Goal: Information Seeking & Learning: Learn about a topic

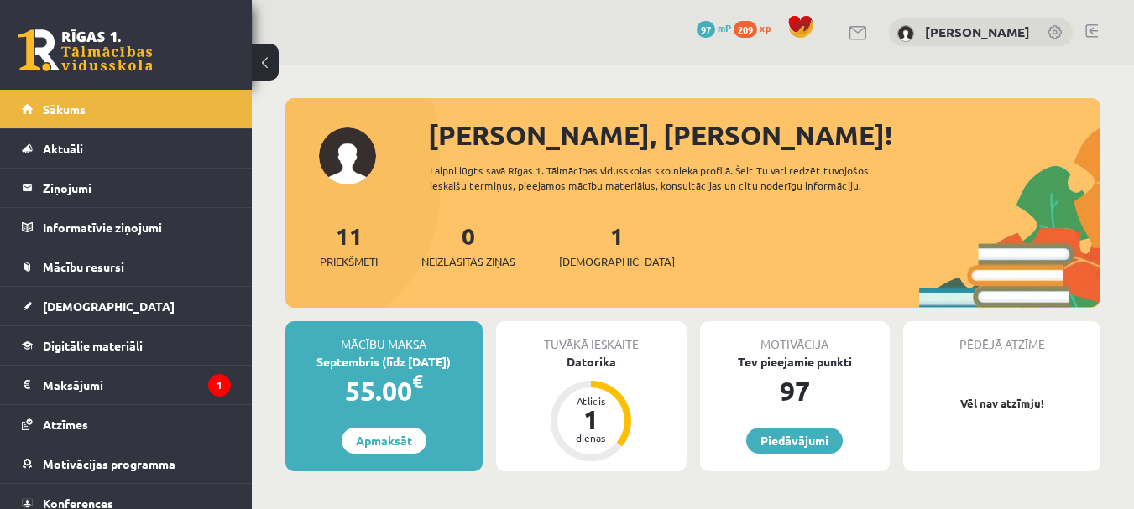
scroll to position [252, 0]
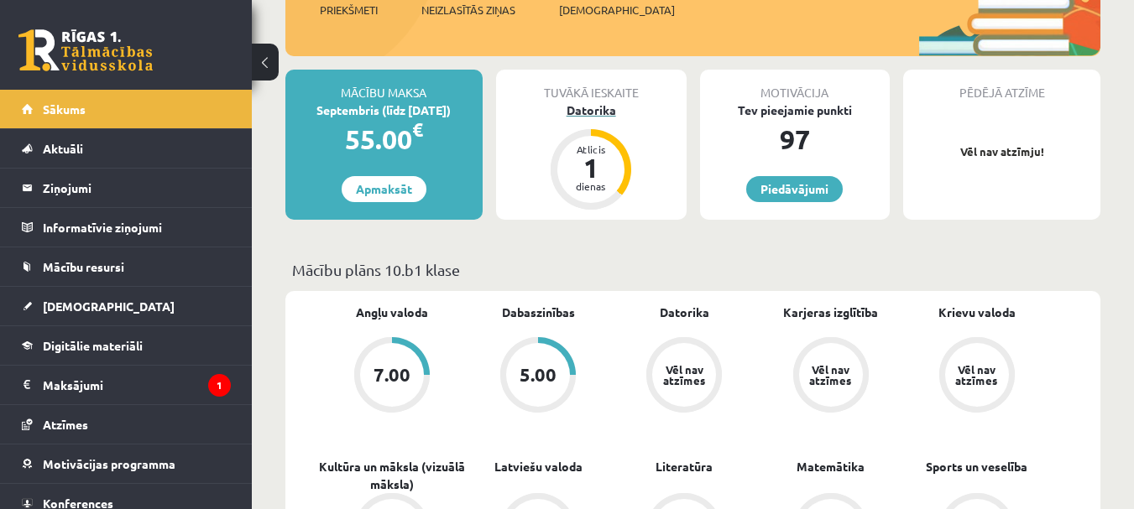
click at [588, 108] on div "Datorika" at bounding box center [591, 111] width 190 height 18
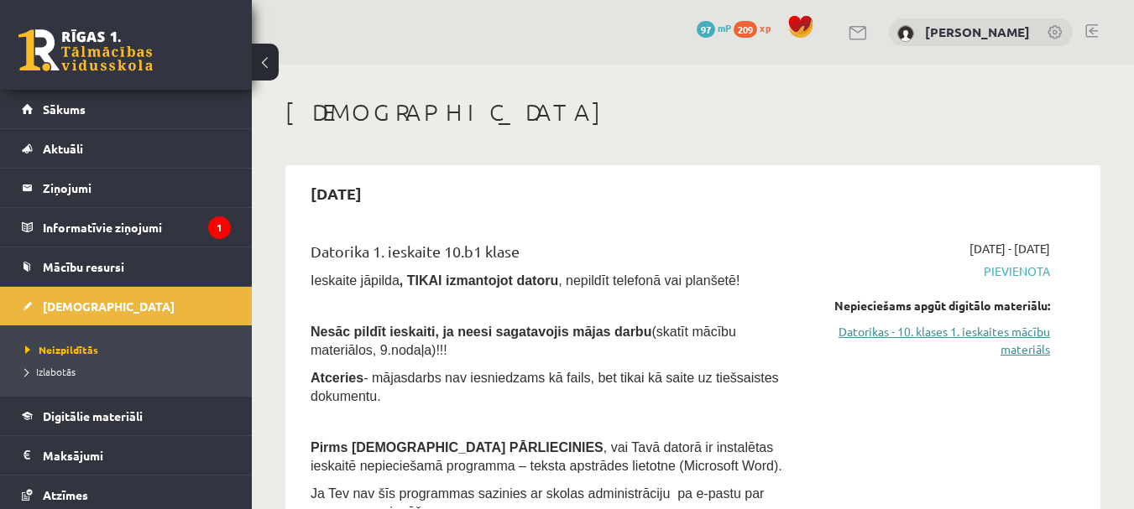
click at [1005, 335] on link "Datorikas - 10. klases 1. ieskaites mācību materiāls" at bounding box center [935, 340] width 230 height 35
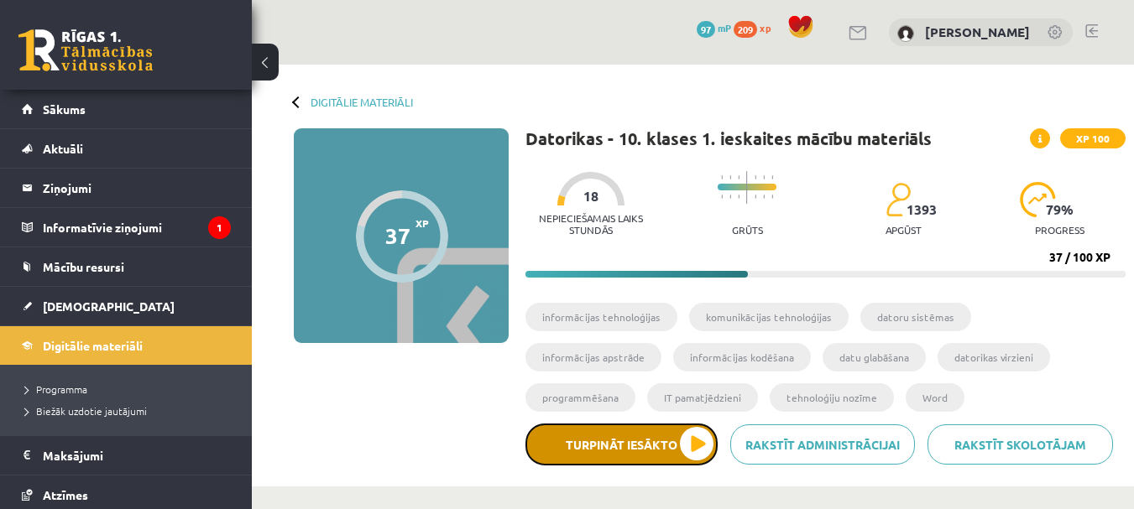
click at [613, 458] on button "Turpināt iesākto" at bounding box center [621, 445] width 192 height 42
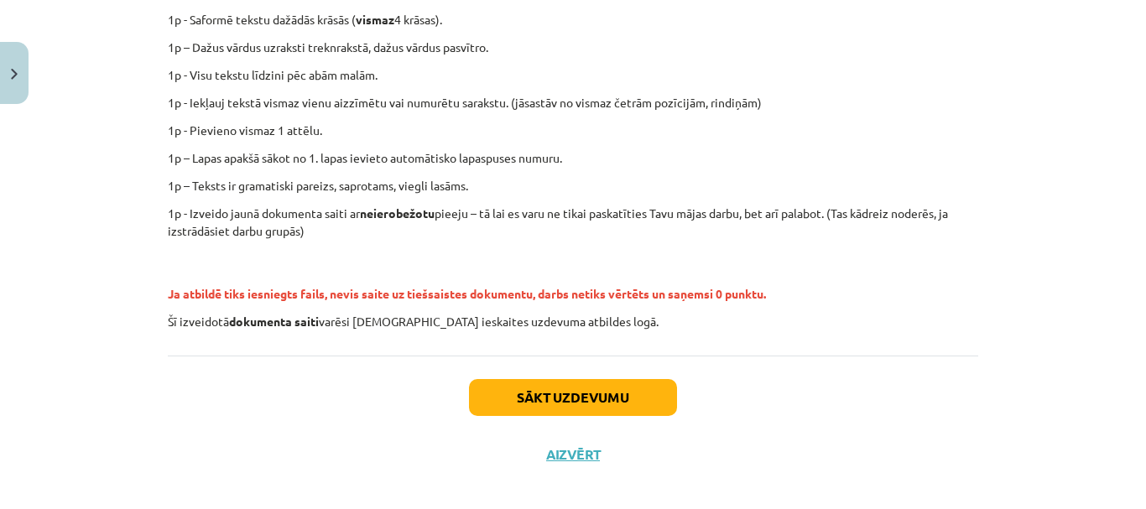
scroll to position [467, 0]
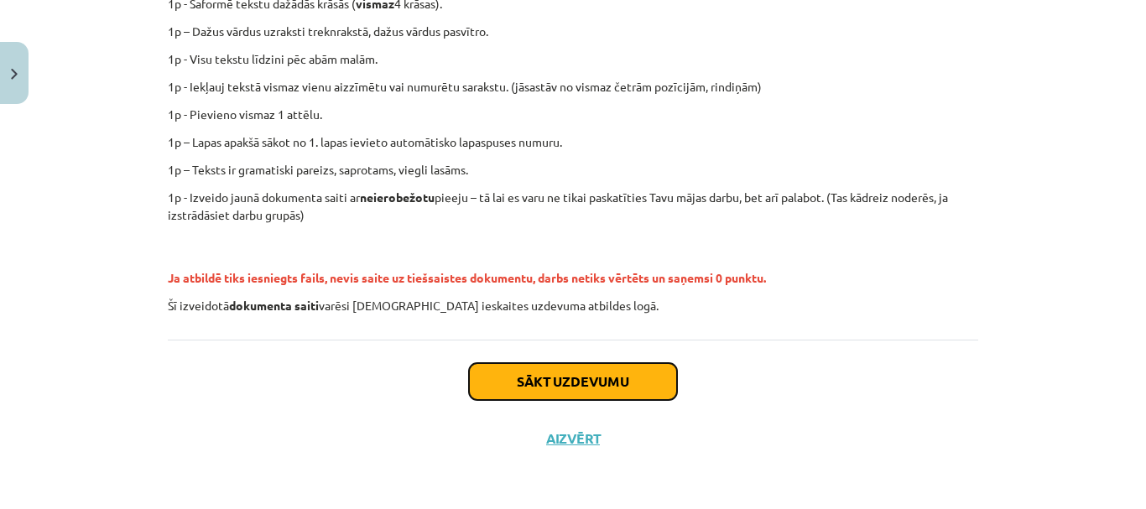
click at [603, 368] on button "Sākt uzdevumu" at bounding box center [573, 381] width 208 height 37
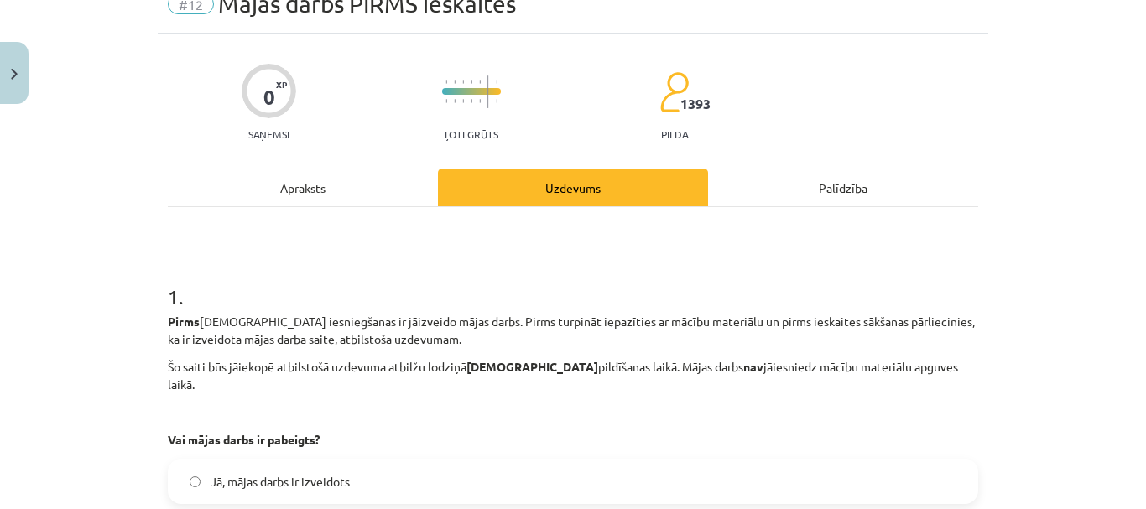
scroll to position [250, 0]
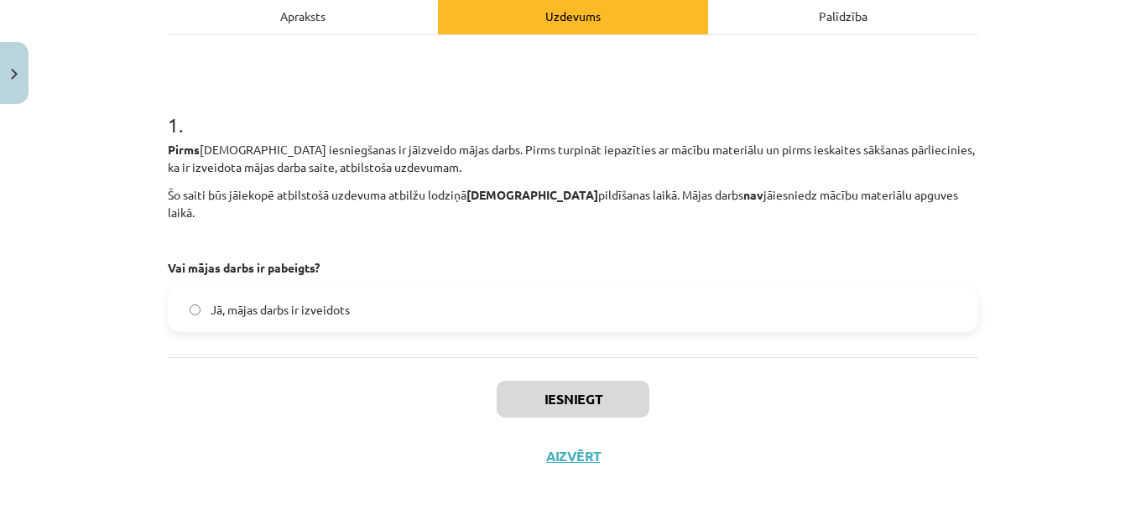
click at [381, 295] on label "Jā, mājas darbs ir izveidots" at bounding box center [573, 310] width 807 height 42
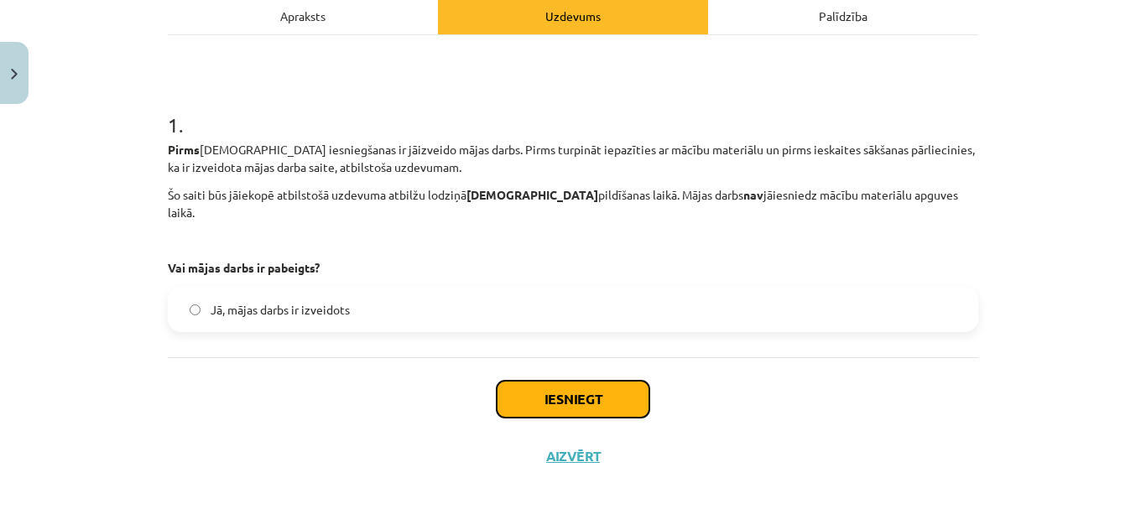
click at [592, 391] on button "Iesniegt" at bounding box center [573, 399] width 153 height 37
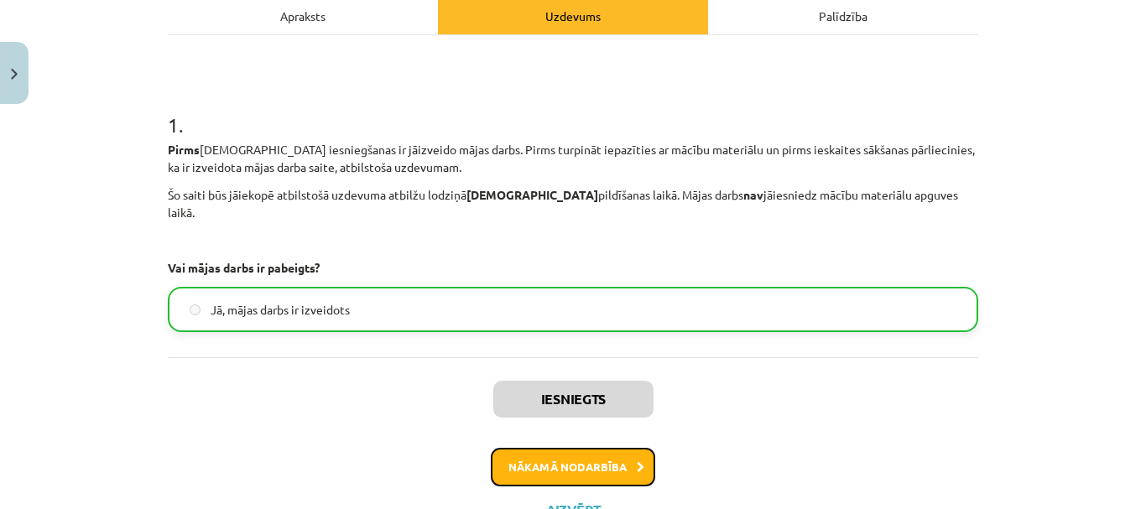
click at [590, 449] on button "Nākamā nodarbība" at bounding box center [573, 467] width 164 height 39
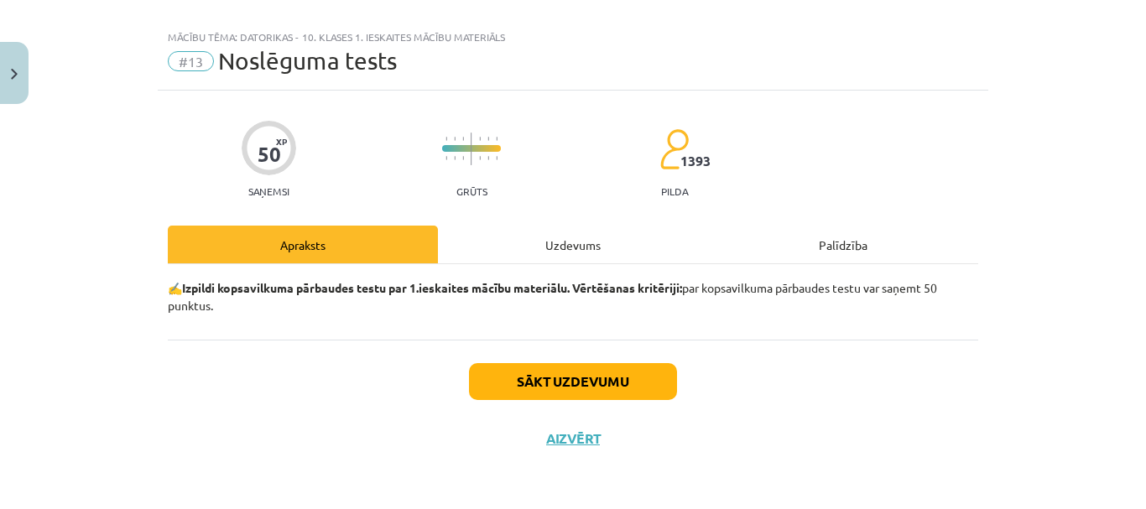
scroll to position [21, 0]
click at [622, 373] on button "Sākt uzdevumu" at bounding box center [573, 381] width 208 height 37
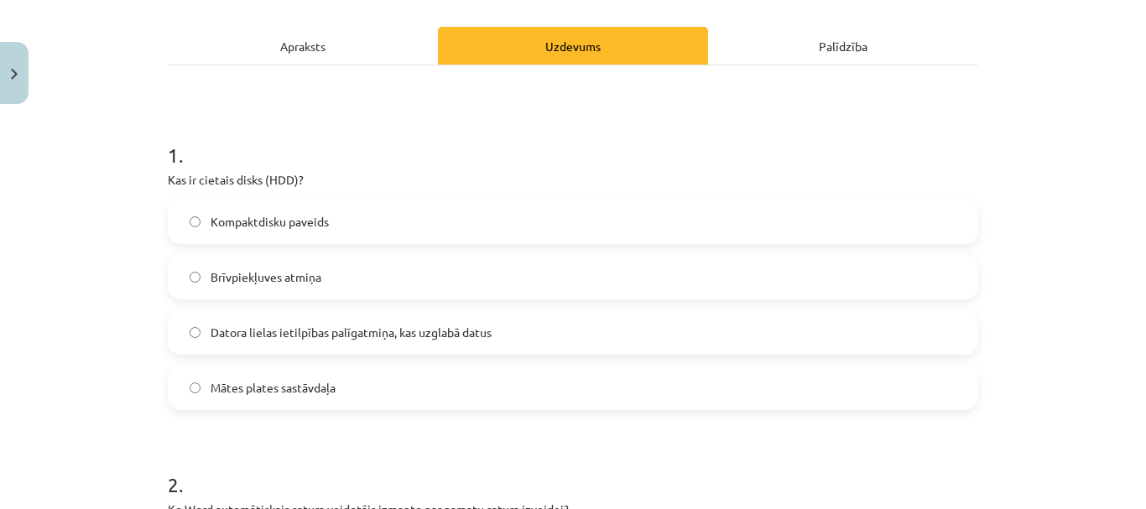
scroll to position [147, 0]
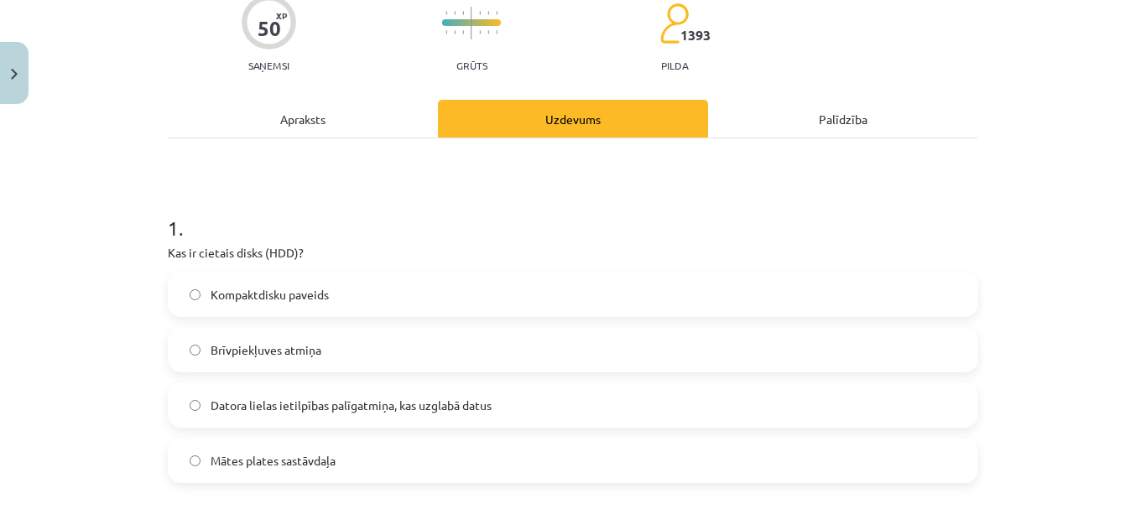
click at [398, 413] on span "Datora lielas ietilpības palīgatmiņa, kas uzglabā datus" at bounding box center [351, 406] width 281 height 18
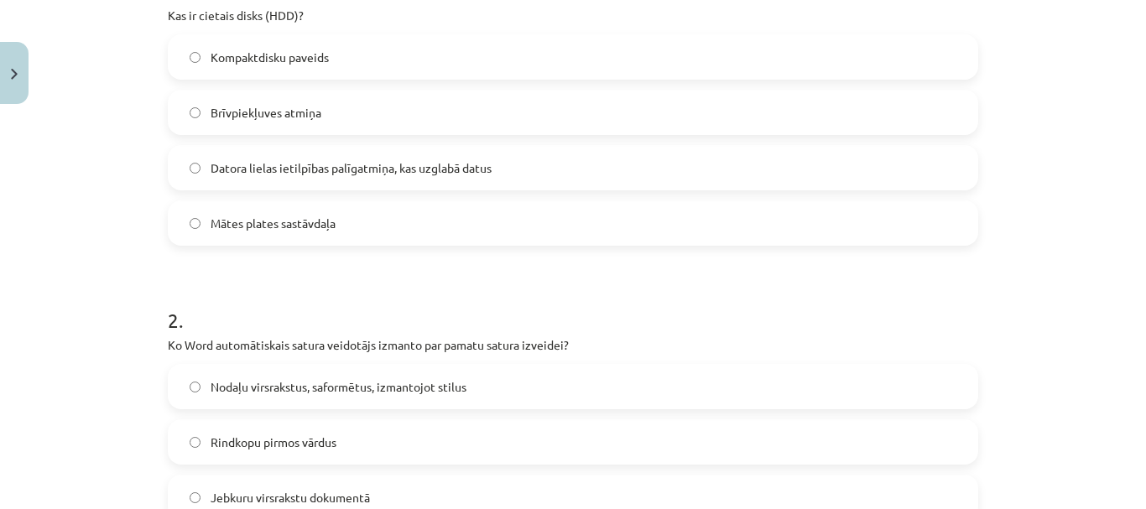
scroll to position [482, 0]
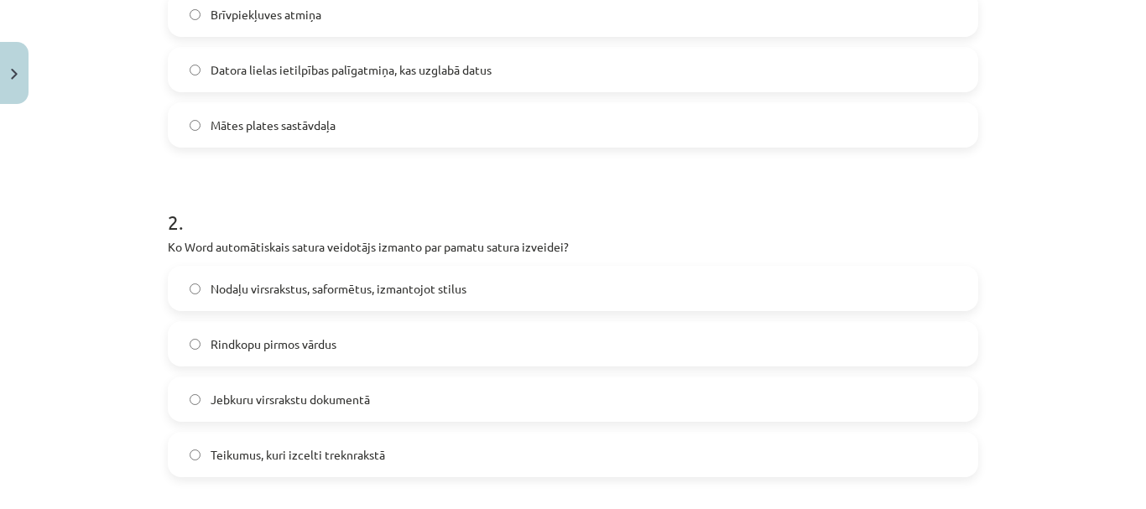
click at [569, 288] on label "Nodaļu virsrakstus, saformētus, izmantojot stilus" at bounding box center [573, 289] width 807 height 42
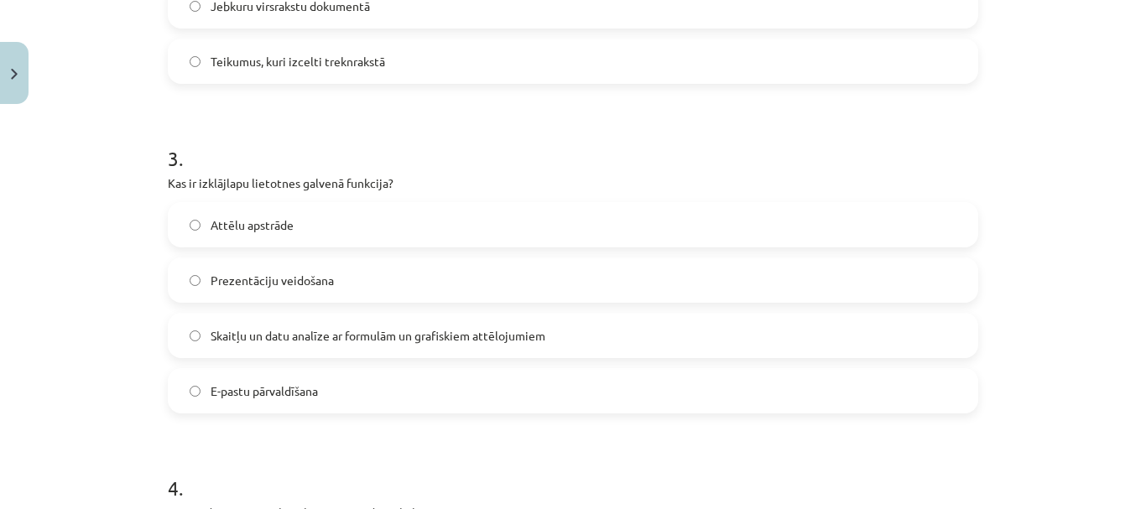
scroll to position [902, 0]
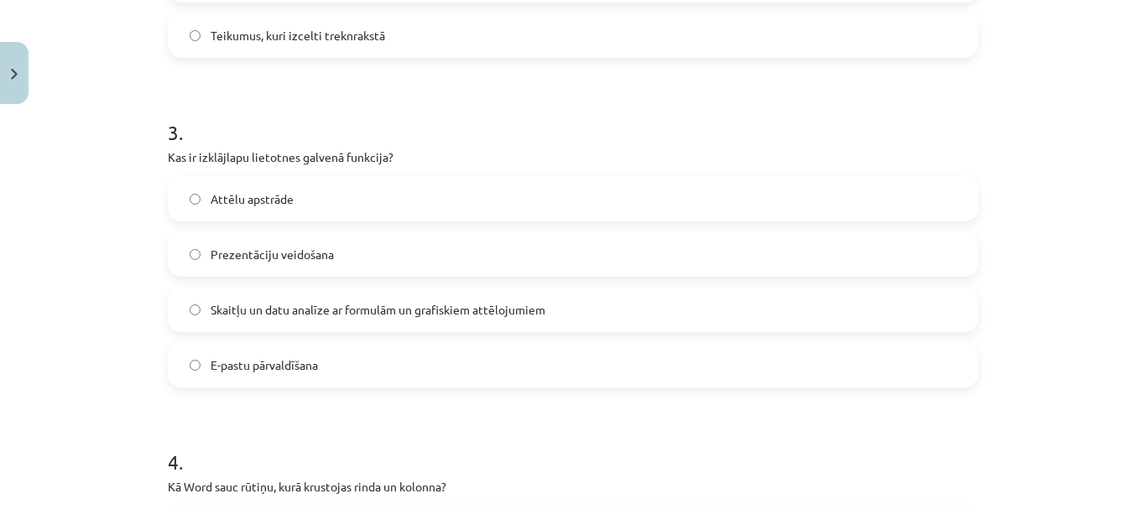
click at [495, 299] on label "Skaitļu un datu analīze ar formulām un grafiskiem attēlojumiem" at bounding box center [573, 310] width 807 height 42
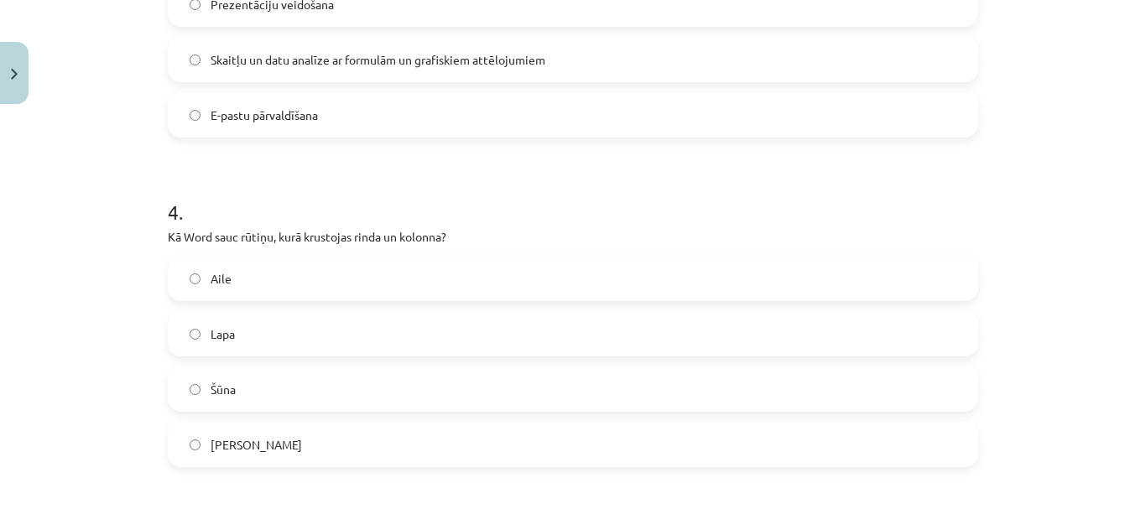
scroll to position [1154, 0]
click at [424, 391] on label "Šūna" at bounding box center [573, 388] width 807 height 42
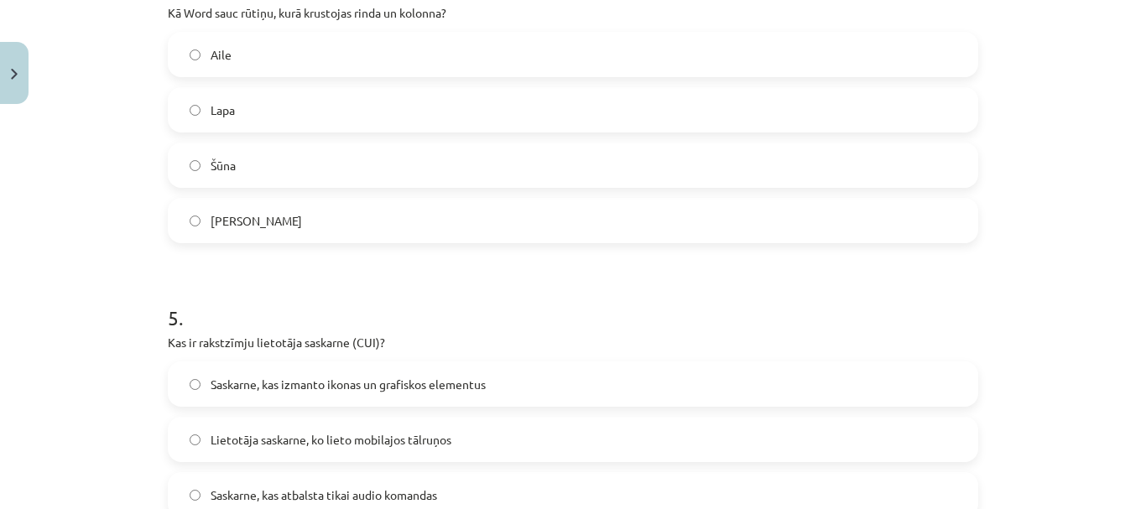
scroll to position [1406, 0]
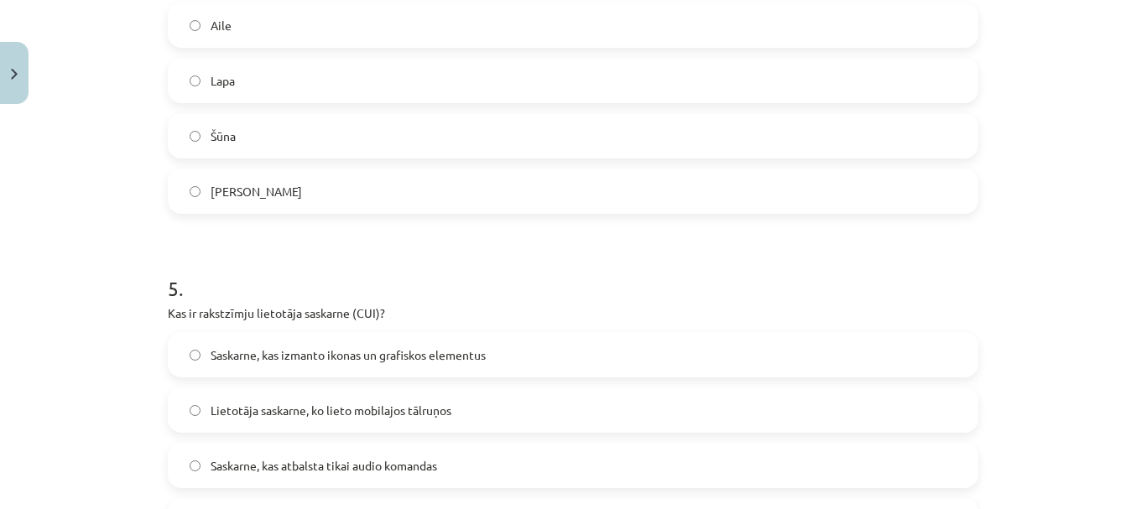
click at [429, 343] on label "Saskarne, kas izmanto ikonas un grafiskos elementus" at bounding box center [573, 355] width 807 height 42
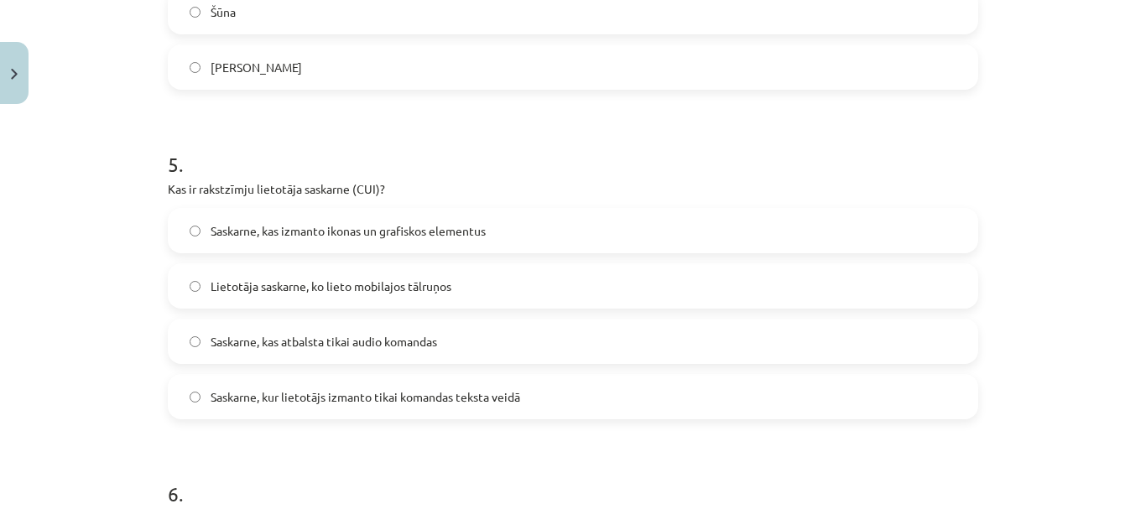
scroll to position [1573, 0]
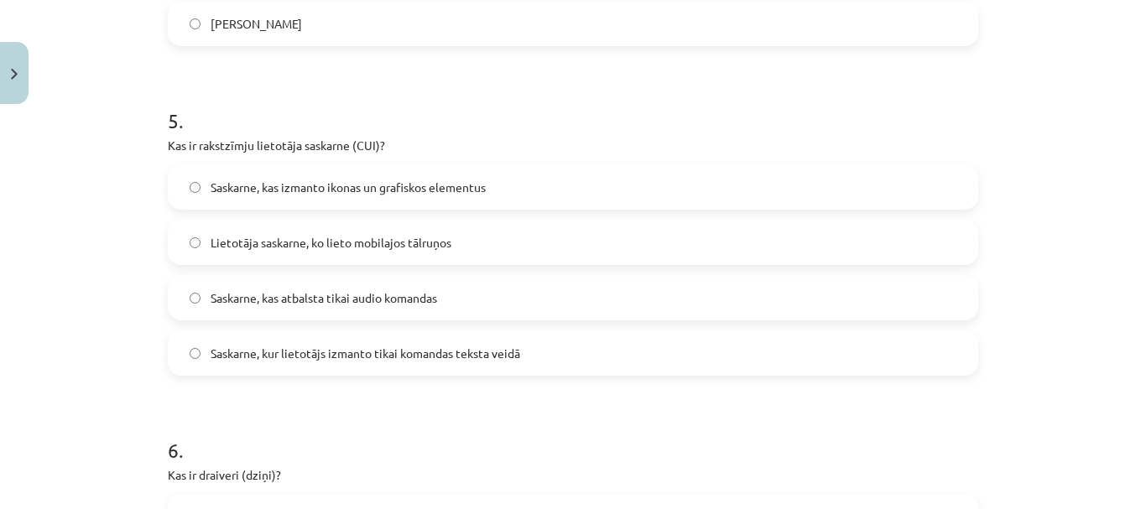
click at [466, 363] on label "Saskarne, kur lietotājs izmanto tikai komandas teksta veidā" at bounding box center [573, 353] width 807 height 42
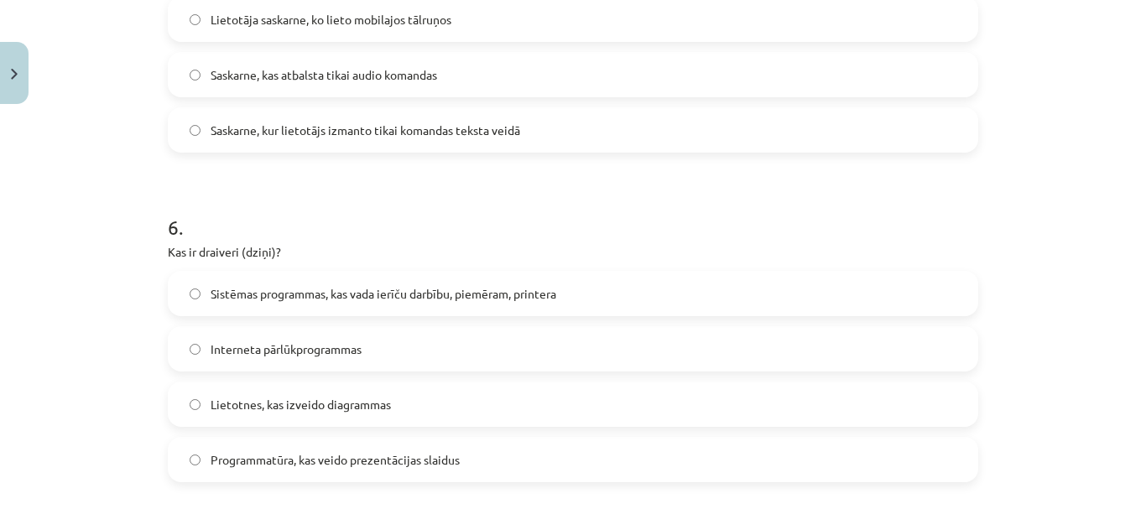
scroll to position [1825, 0]
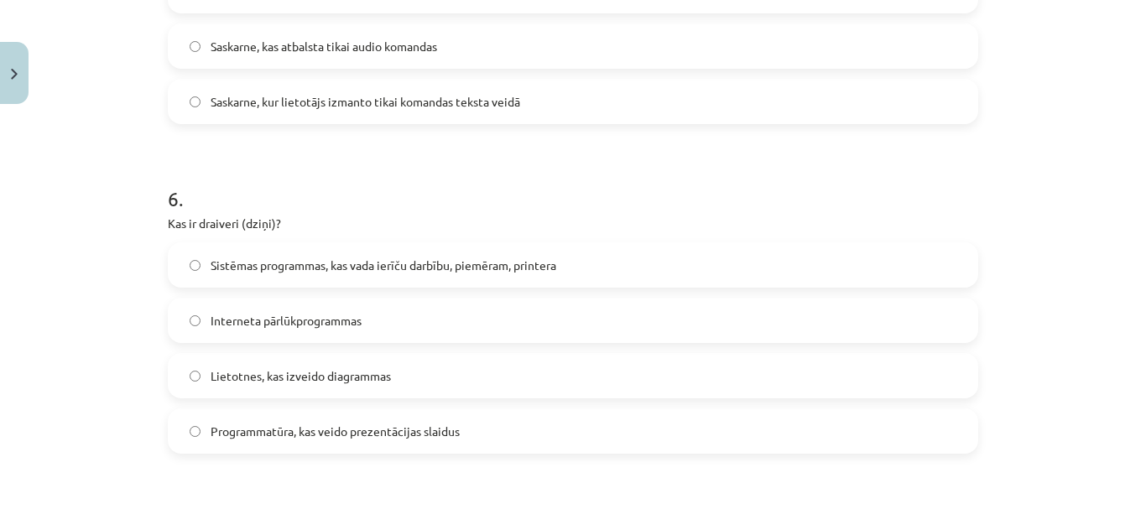
click at [350, 251] on label "Sistēmas programmas, kas vada ierīču darbību, piemēram, printera" at bounding box center [573, 265] width 807 height 42
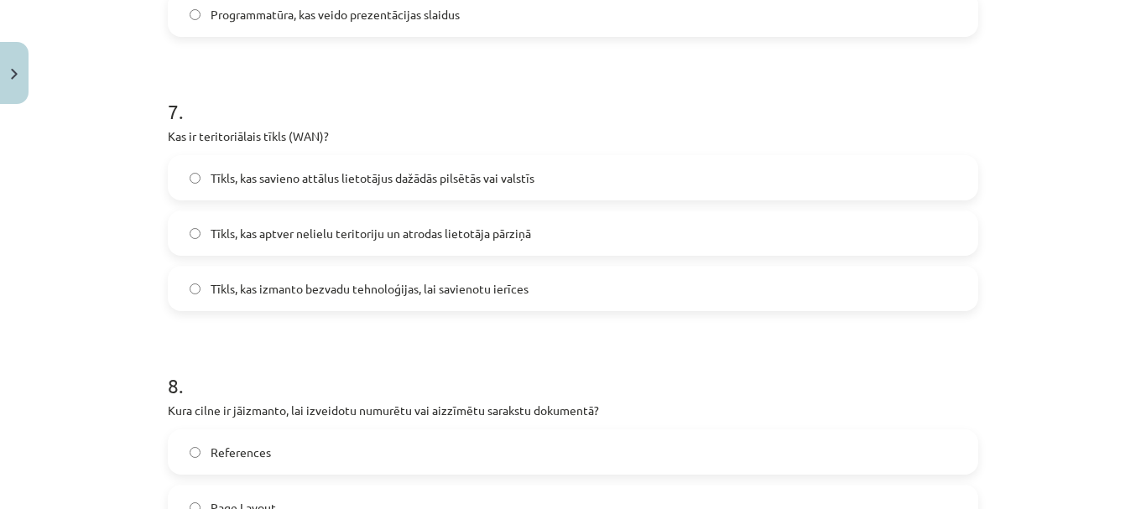
scroll to position [2245, 0]
click at [482, 170] on span "Tīkls, kas savieno attālus lietotājus dažādās pilsētās vai valstīs" at bounding box center [373, 176] width 324 height 18
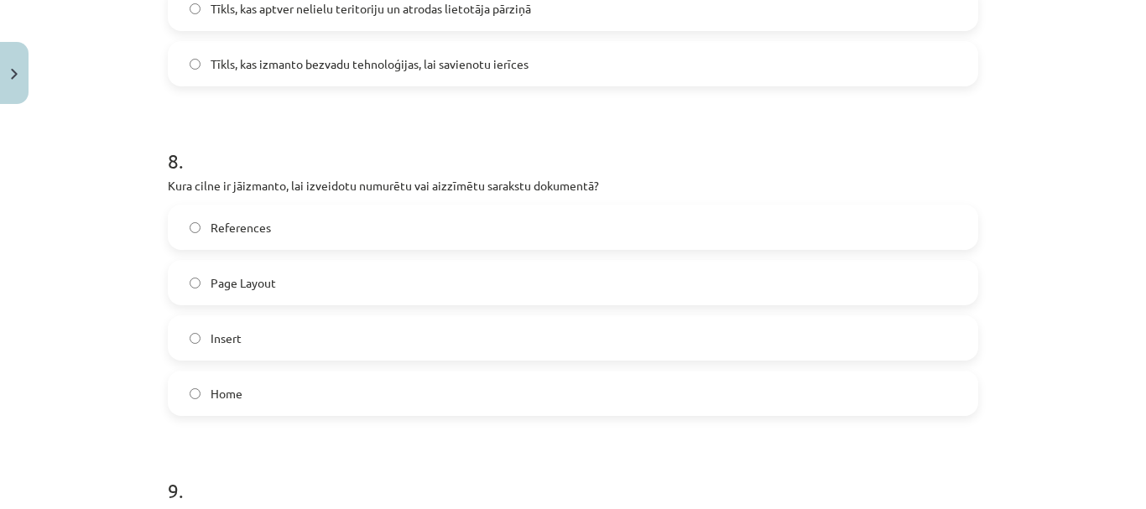
scroll to position [2496, 0]
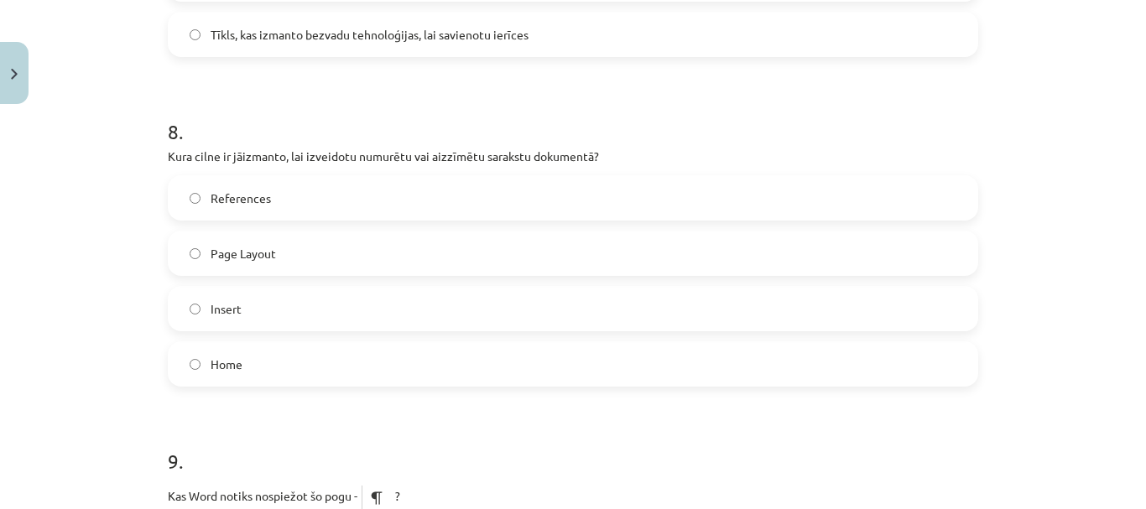
click at [273, 378] on label "Home" at bounding box center [573, 364] width 807 height 42
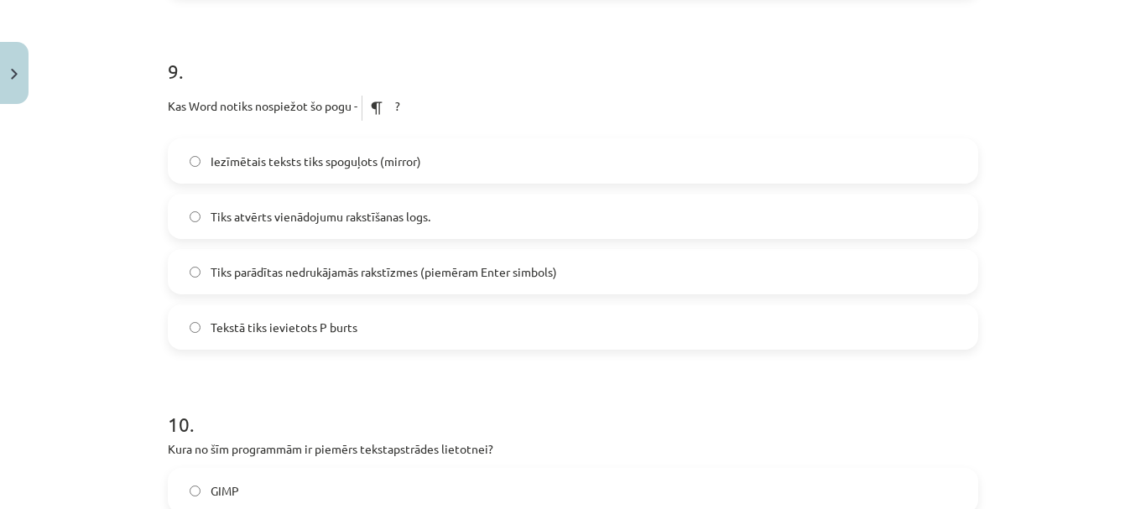
scroll to position [2916, 0]
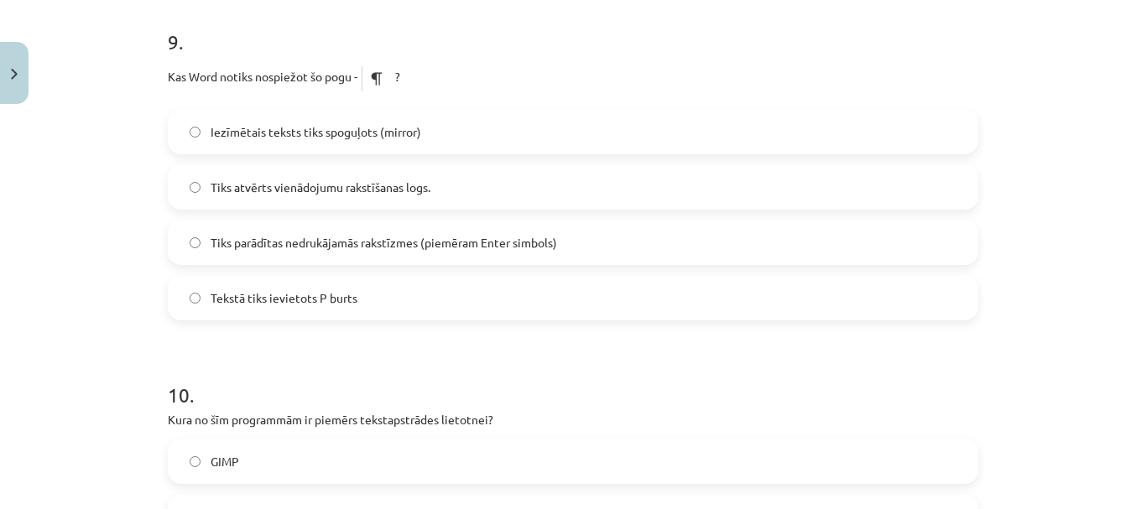
click at [281, 251] on span "Tiks parādītas nedrukājamās rakstīzmes (piemēram Enter simbols)" at bounding box center [384, 243] width 347 height 18
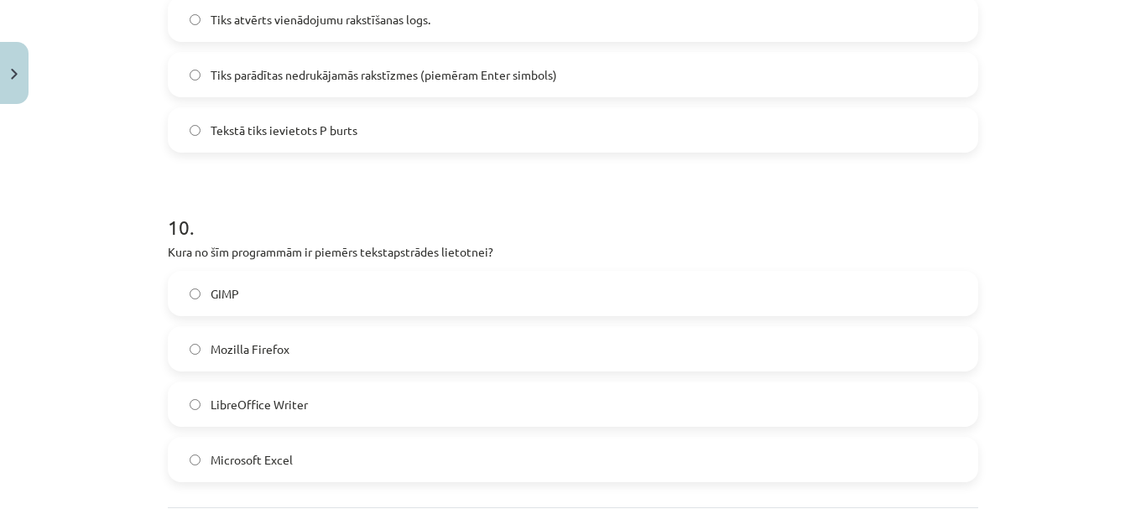
scroll to position [3252, 0]
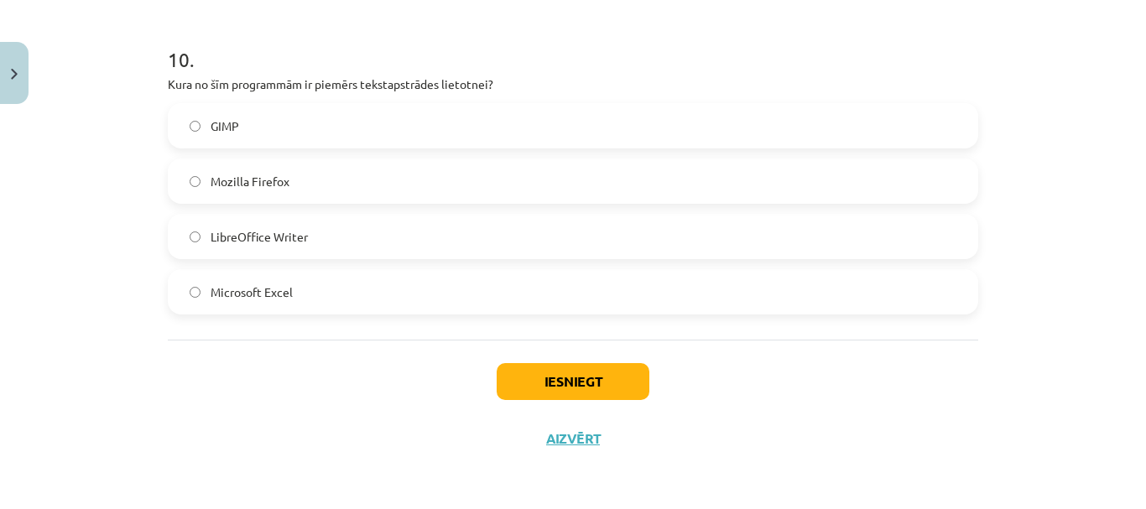
click at [316, 238] on label "LibreOffice Writer" at bounding box center [573, 237] width 807 height 42
click at [549, 399] on button "Iesniegt" at bounding box center [573, 381] width 153 height 37
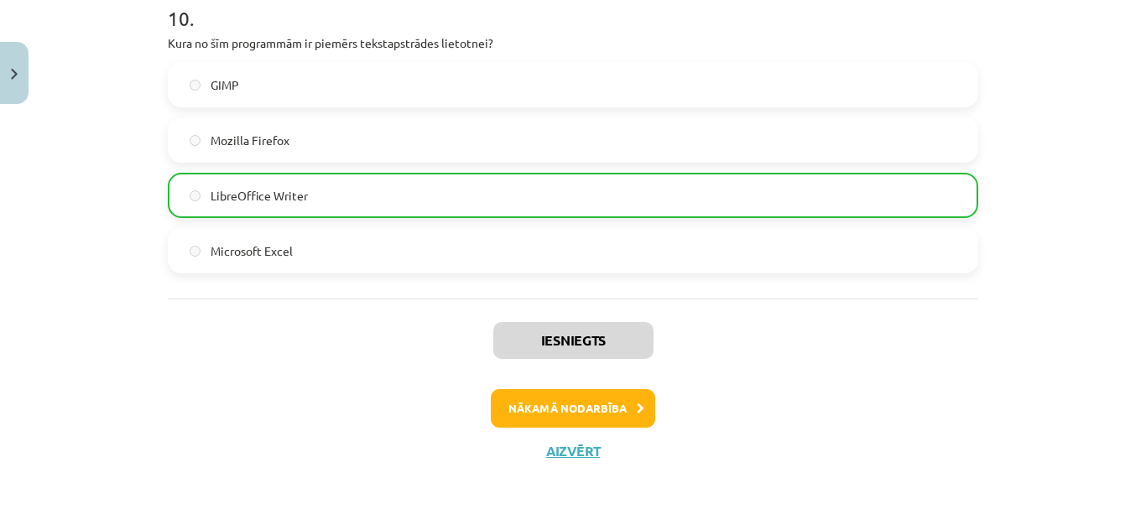
scroll to position [3305, 0]
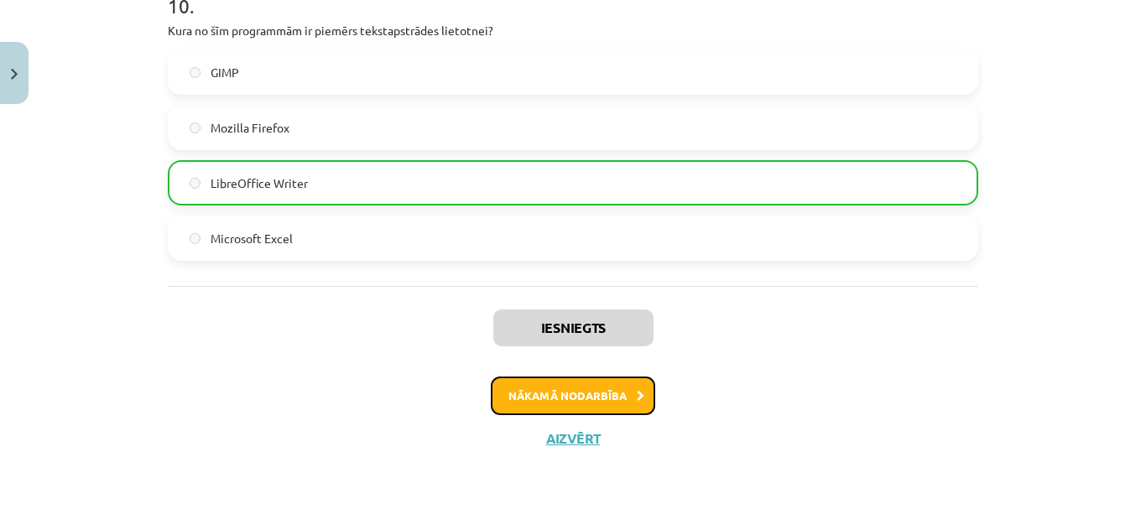
click at [604, 402] on button "Nākamā nodarbība" at bounding box center [573, 396] width 164 height 39
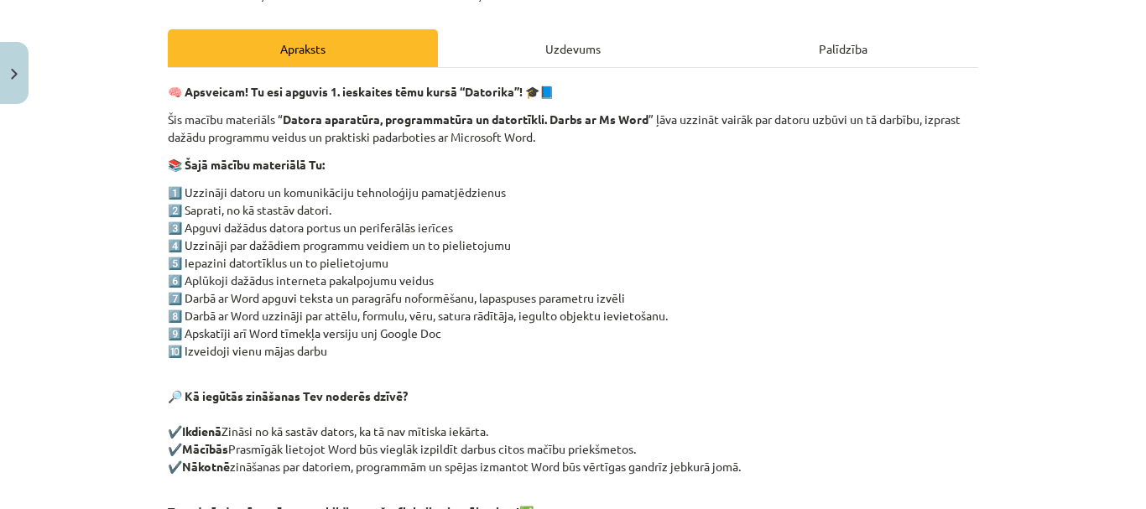
scroll to position [424, 0]
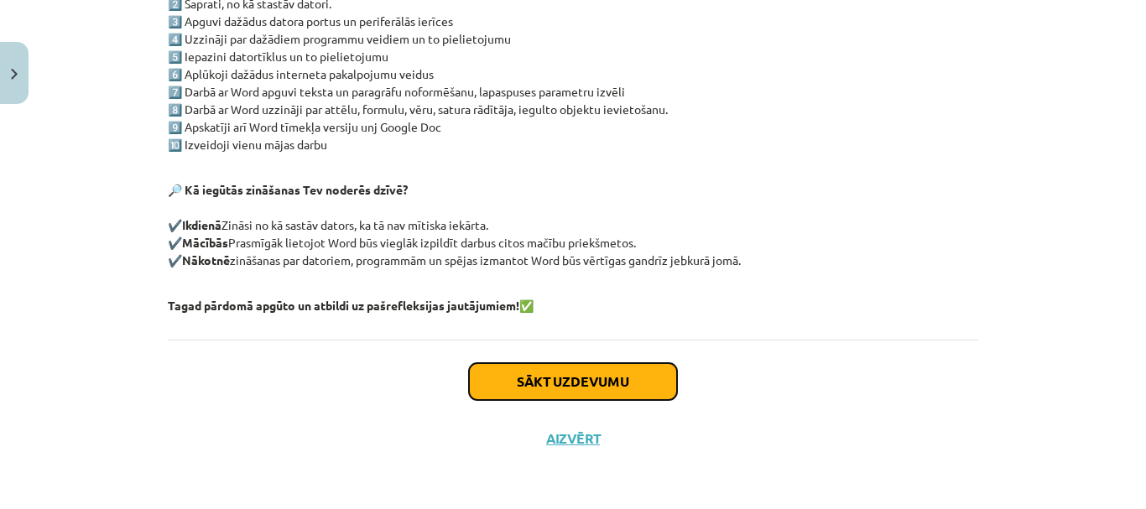
click at [604, 387] on button "Sākt uzdevumu" at bounding box center [573, 381] width 208 height 37
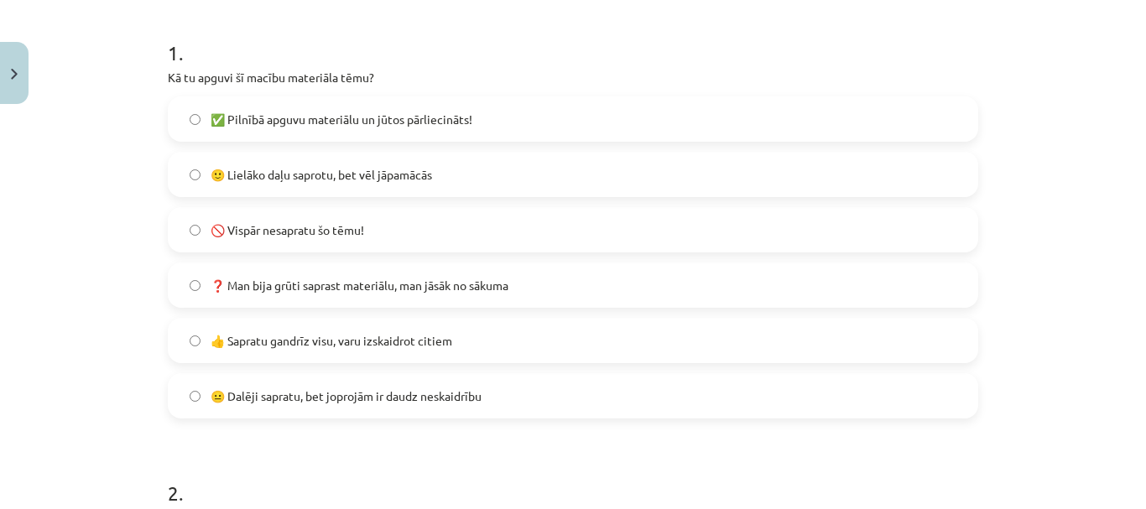
scroll to position [294, 0]
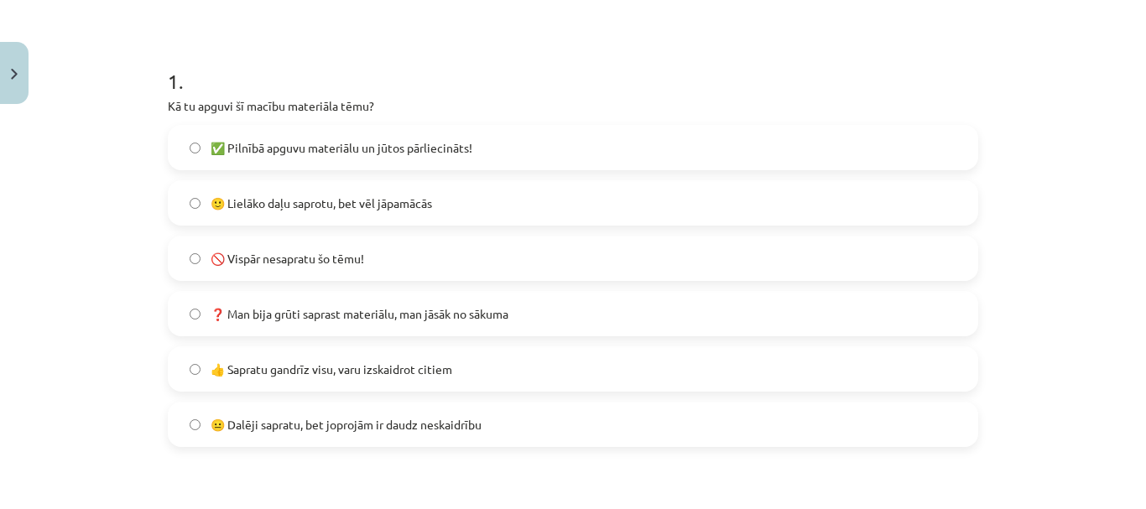
click at [320, 217] on label "🙂 Lielāko daļu saprotu, bet vēl jāpamācās" at bounding box center [573, 203] width 807 height 42
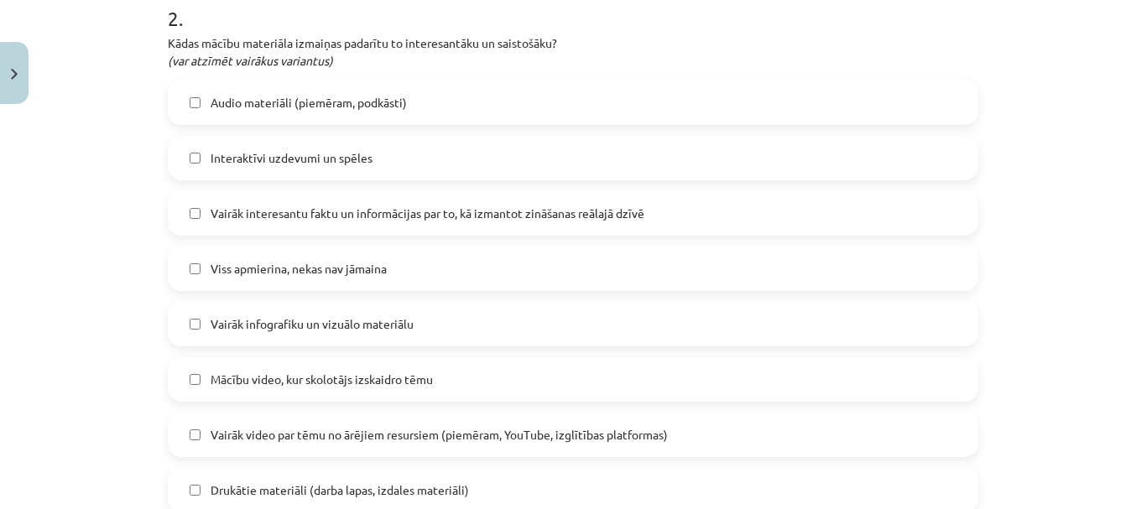
scroll to position [881, 0]
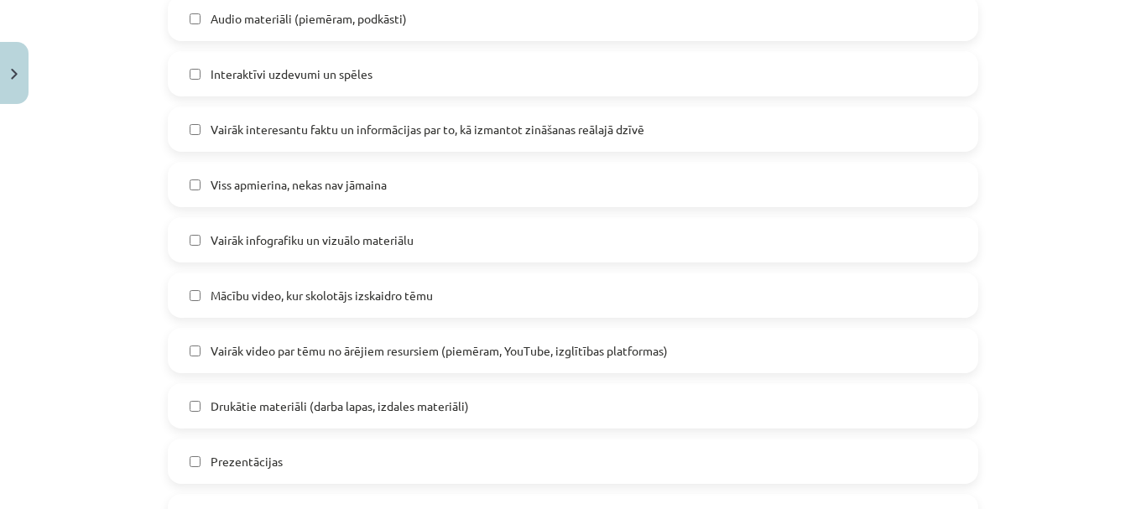
click at [289, 146] on label "Vairāk interesantu faktu un informācijas par to, kā izmantot zināšanas reālajā …" at bounding box center [573, 129] width 807 height 42
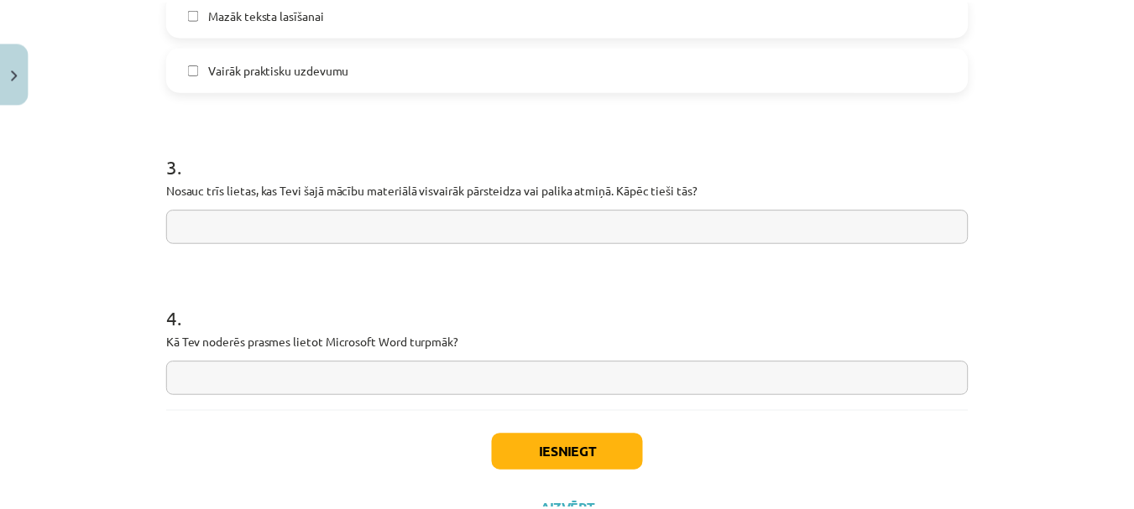
scroll to position [1457, 0]
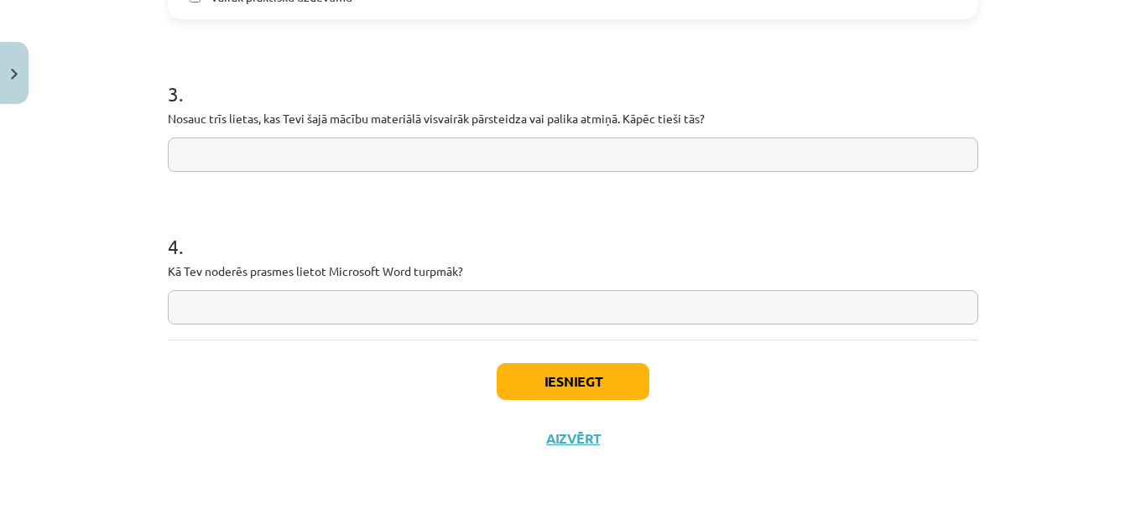
click at [660, 143] on input "text" at bounding box center [573, 155] width 811 height 34
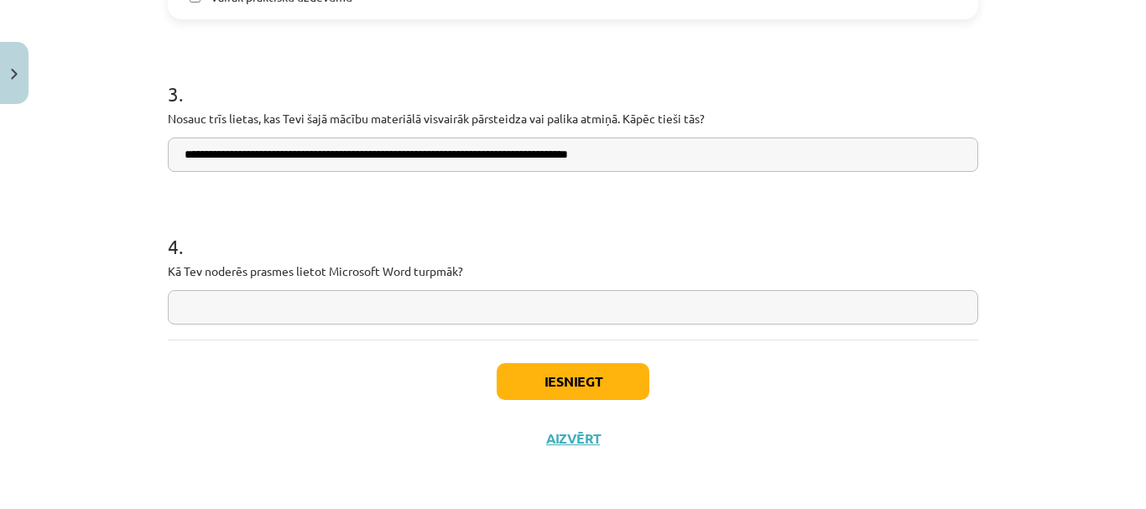
type input "**********"
drag, startPoint x: 804, startPoint y: 407, endPoint x: 787, endPoint y: 424, distance: 23.7
click at [805, 405] on div "Iesniegt Aizvērt" at bounding box center [573, 398] width 811 height 117
click at [512, 309] on input "text" at bounding box center [573, 307] width 811 height 34
type input "**********"
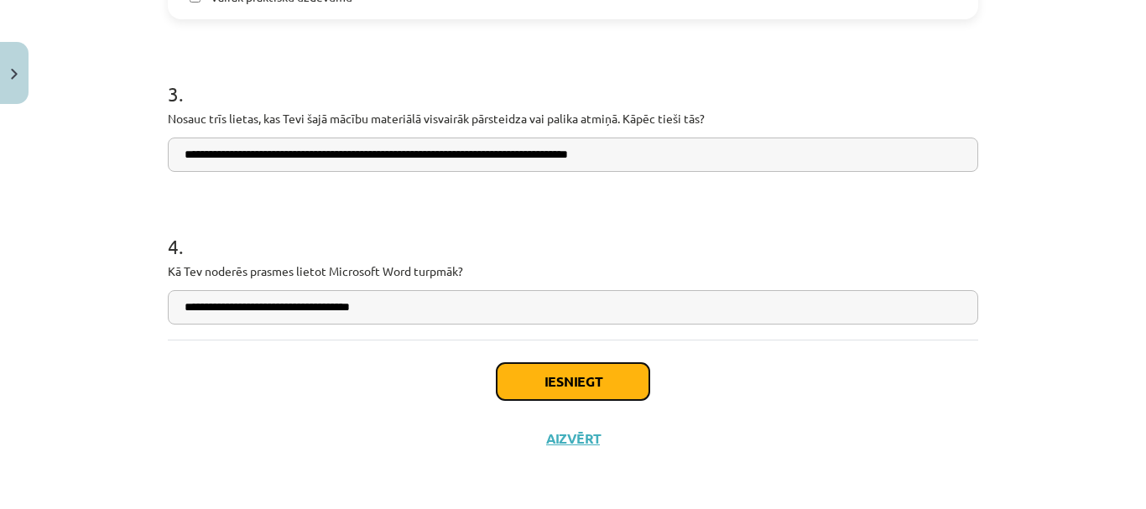
click at [580, 369] on button "Iesniegt" at bounding box center [573, 381] width 153 height 37
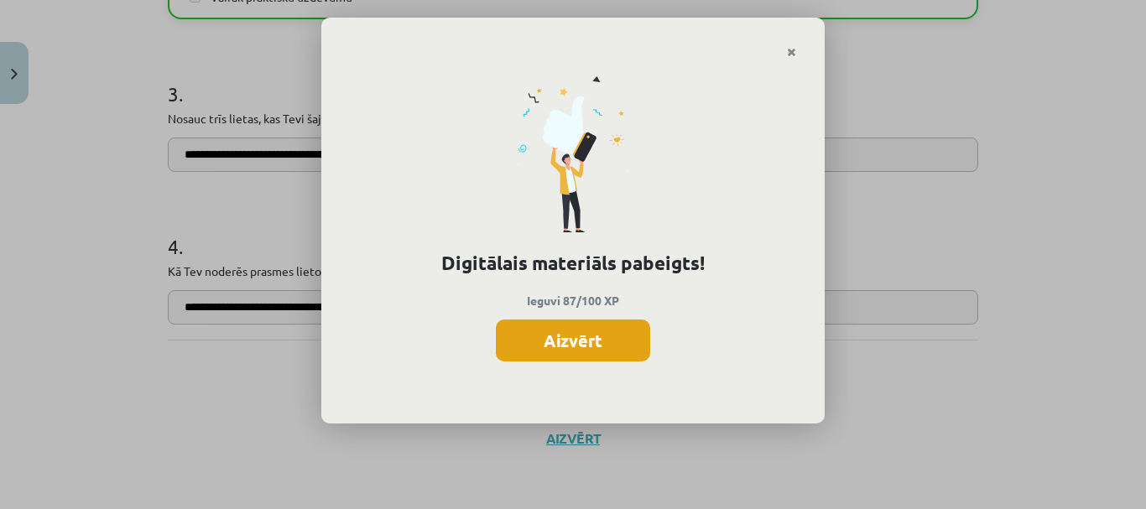
click at [600, 358] on button "Aizvērt" at bounding box center [573, 341] width 154 height 42
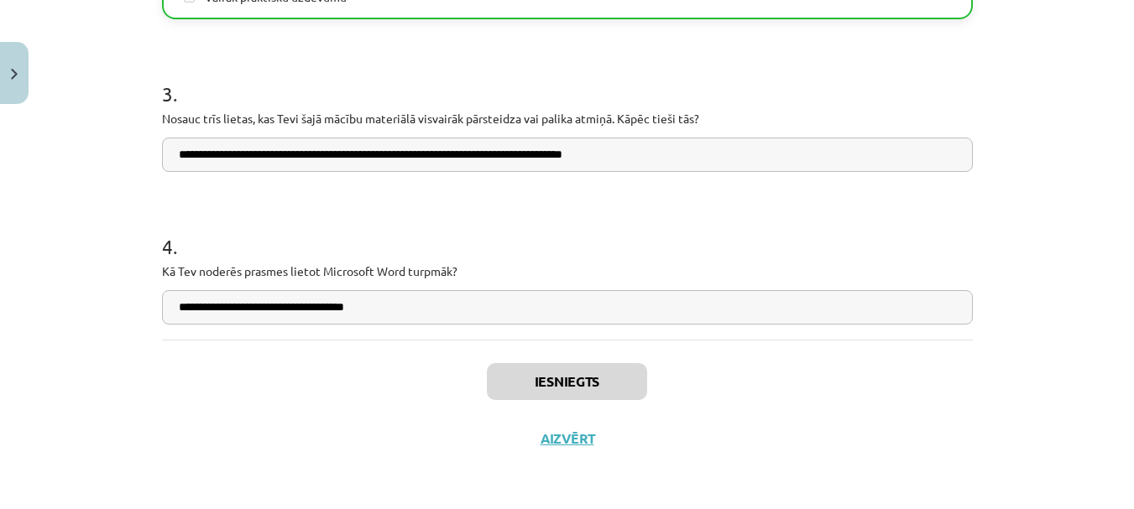
click at [536, 448] on div "Iesniegts Aizvērt" at bounding box center [567, 398] width 811 height 117
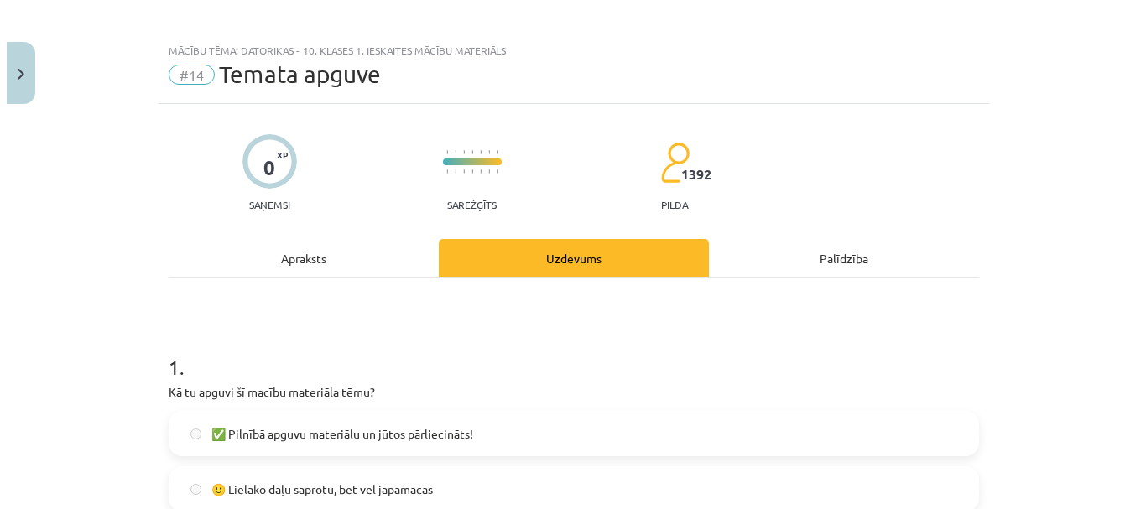
scroll to position [0, 0]
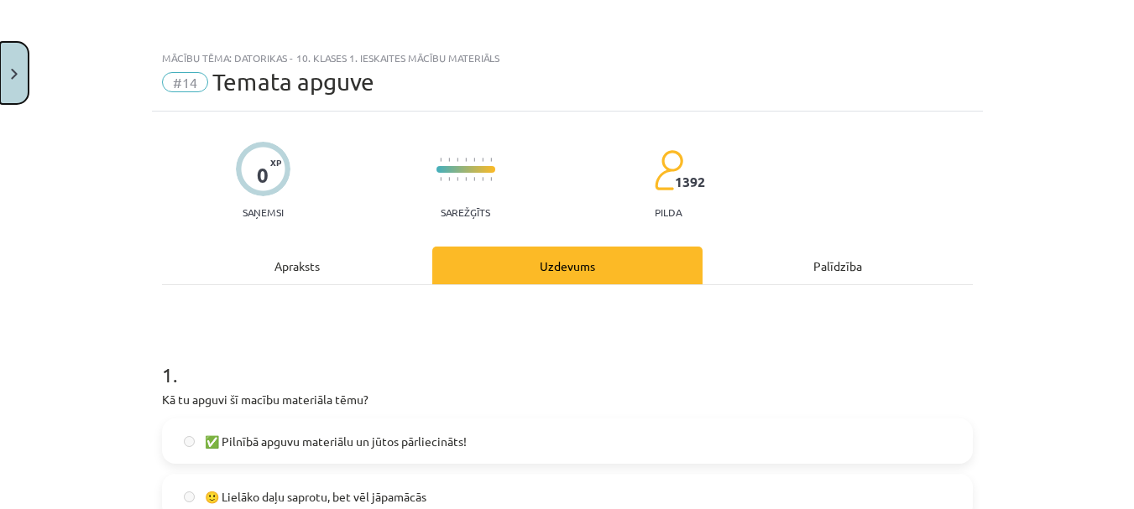
click at [6, 63] on button "Close" at bounding box center [14, 73] width 29 height 62
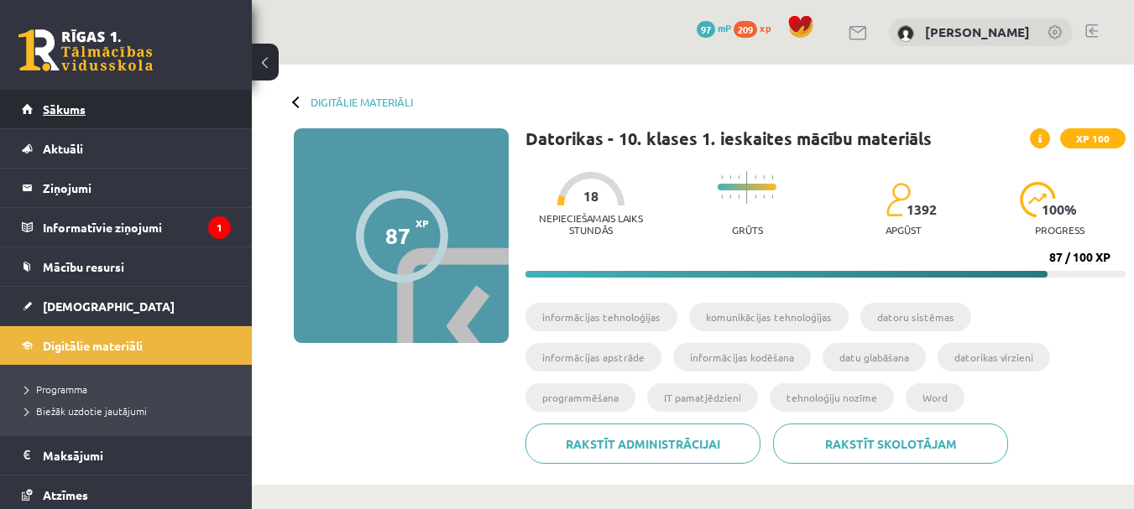
click at [109, 103] on link "Sākums" at bounding box center [126, 109] width 209 height 39
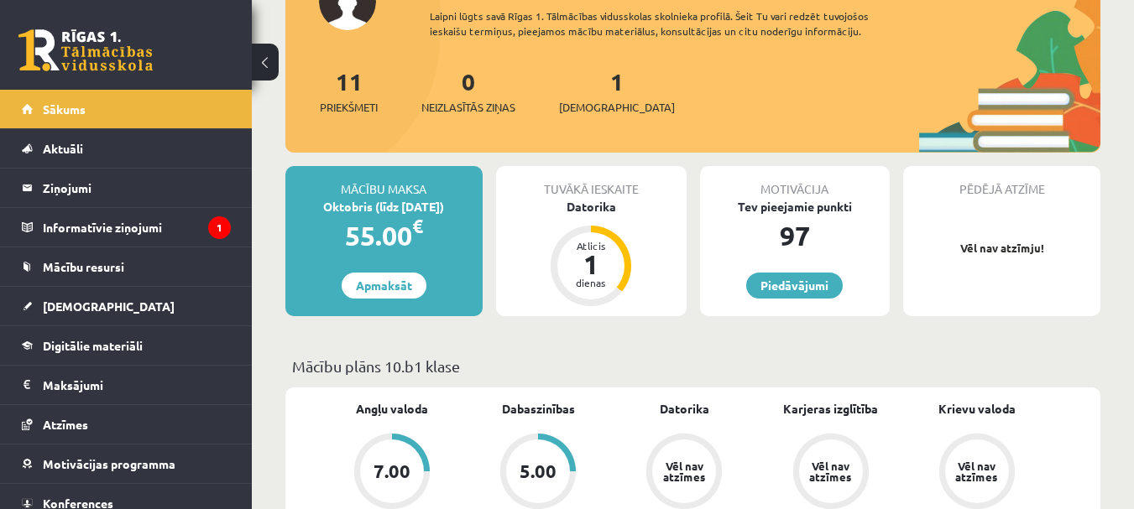
scroll to position [252, 0]
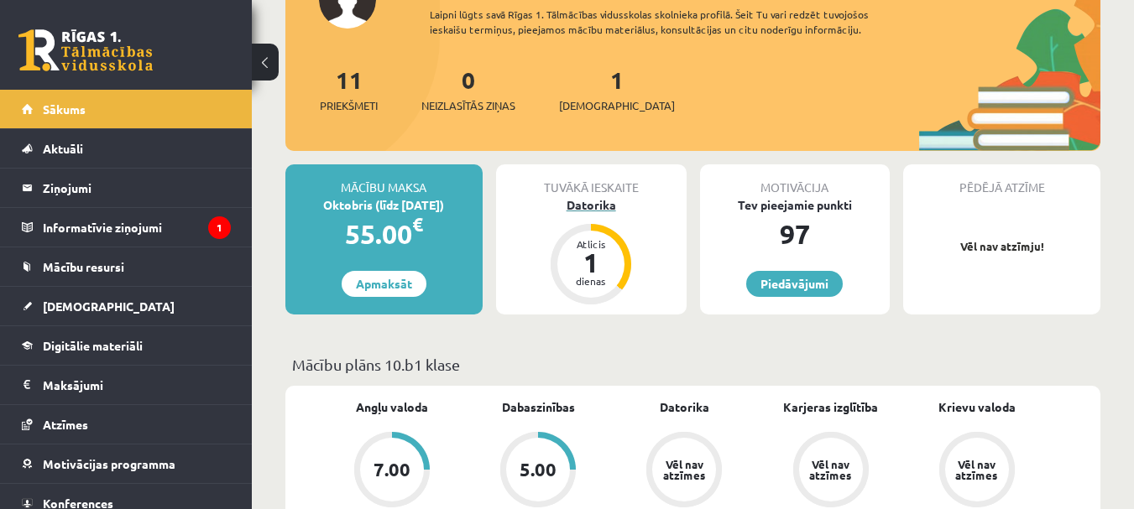
click at [584, 213] on div "Datorika" at bounding box center [591, 205] width 190 height 18
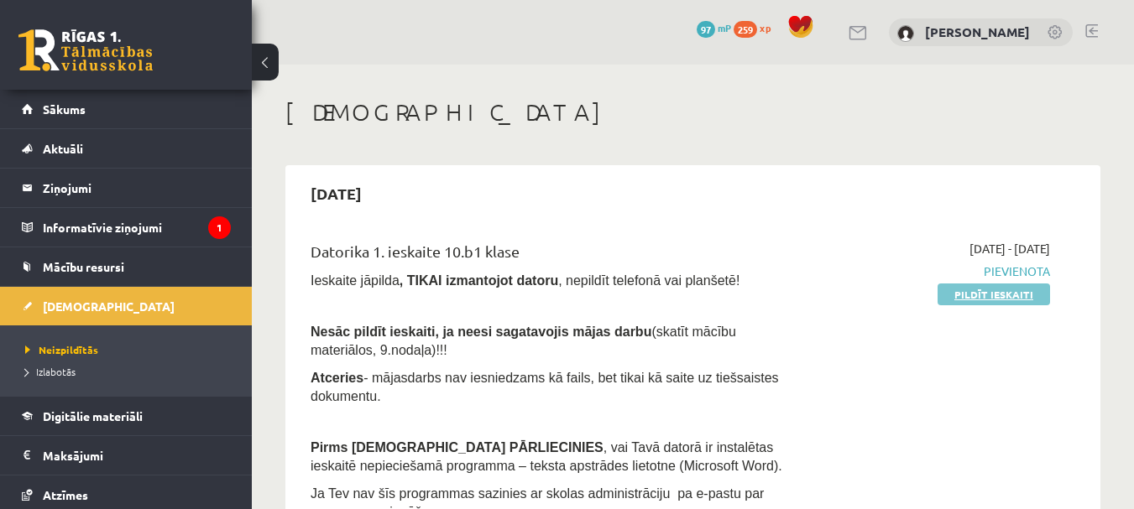
click at [1039, 296] on link "Pildīt ieskaiti" at bounding box center [993, 295] width 112 height 22
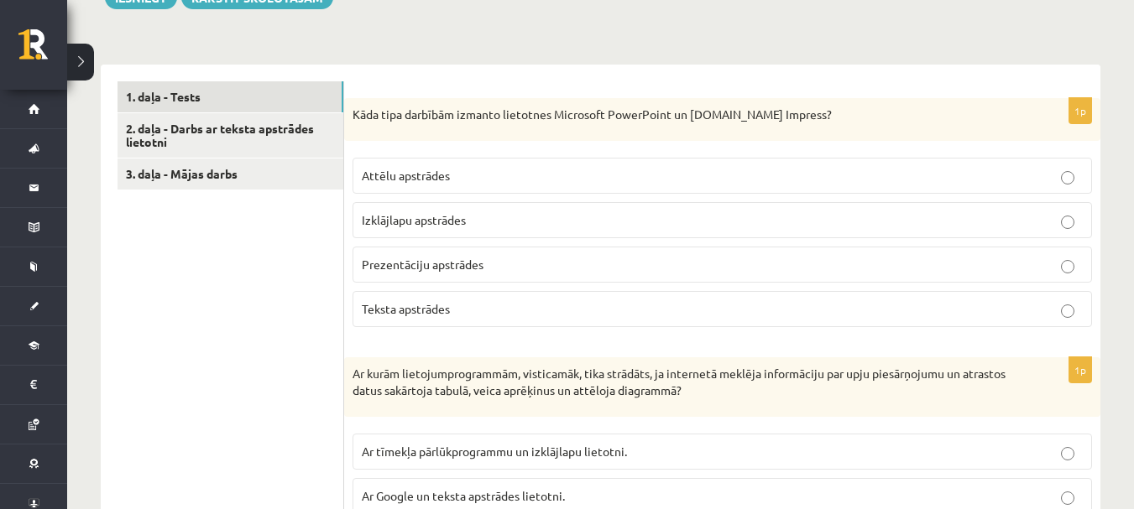
scroll to position [503, 0]
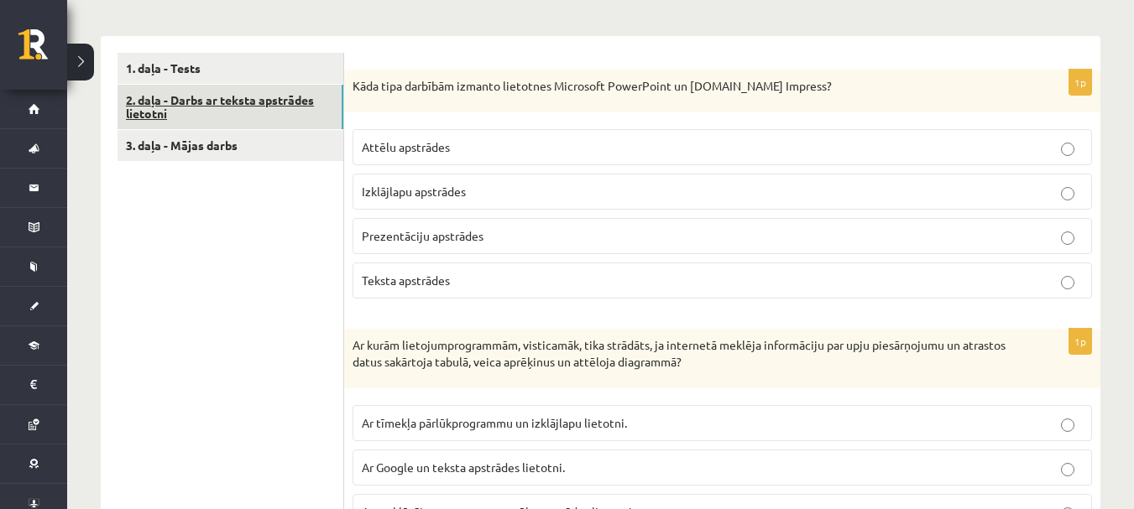
click at [303, 102] on link "2. daļa - Darbs ar teksta apstrādes lietotni" at bounding box center [230, 107] width 226 height 45
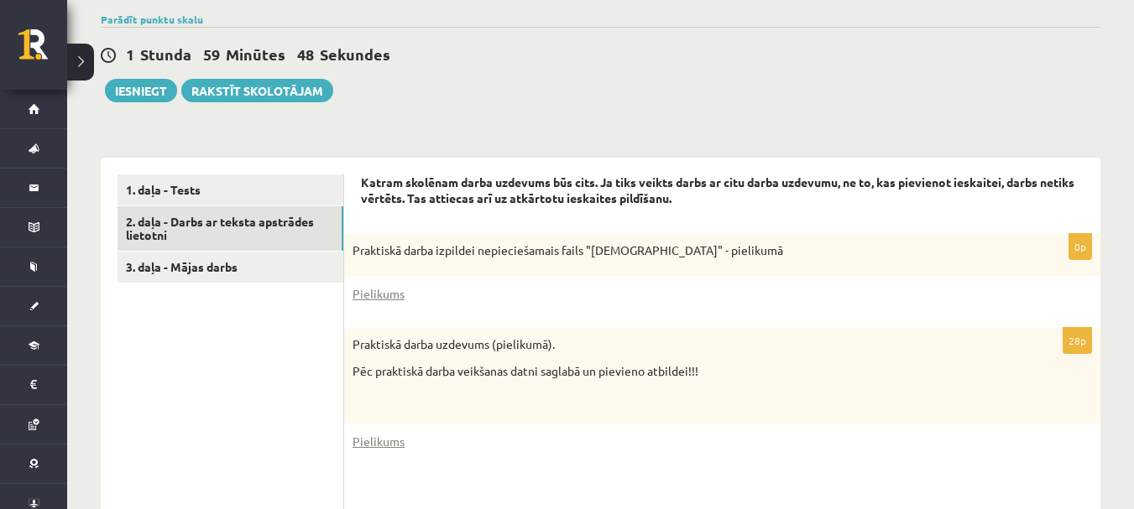
scroll to position [338, 0]
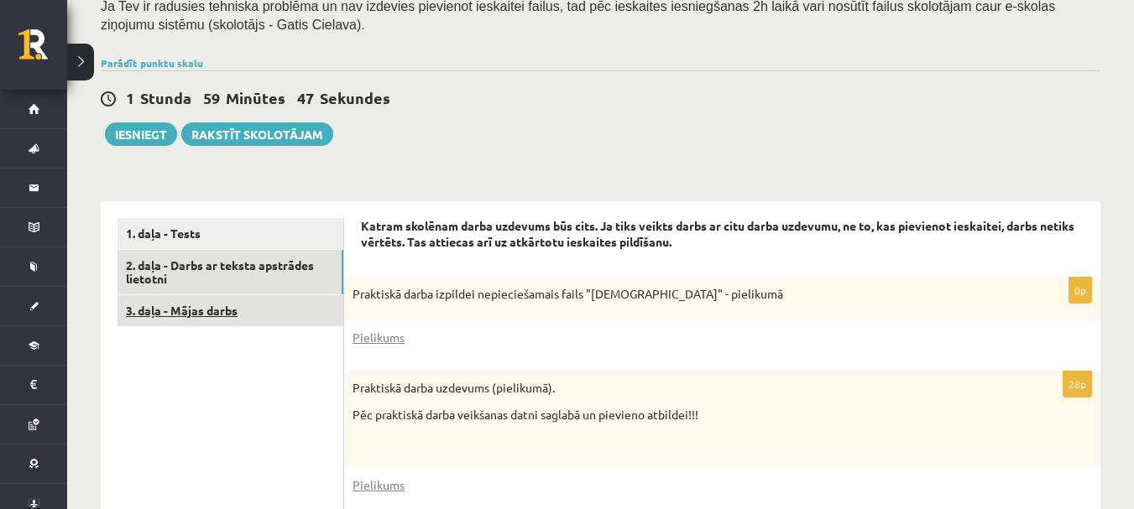
click at [212, 316] on link "3. daļa - Mājas darbs" at bounding box center [230, 310] width 226 height 31
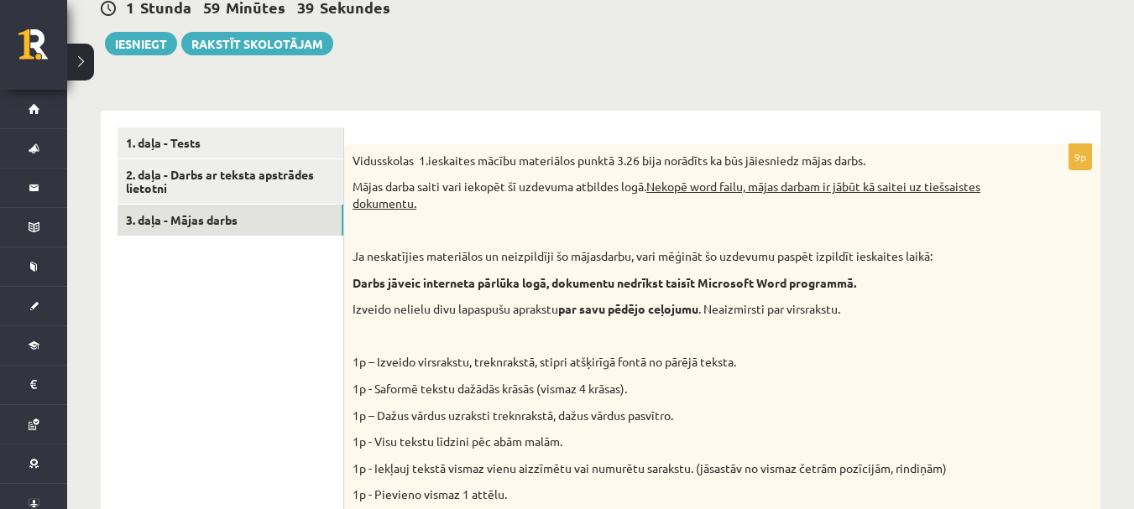
scroll to position [422, 0]
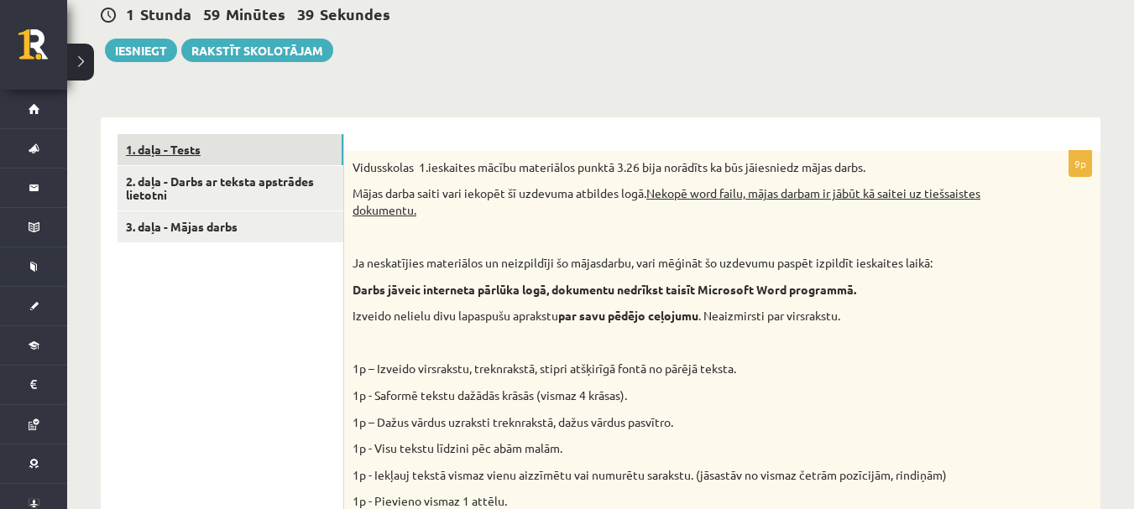
click at [230, 157] on link "1. daļa - Tests" at bounding box center [230, 149] width 226 height 31
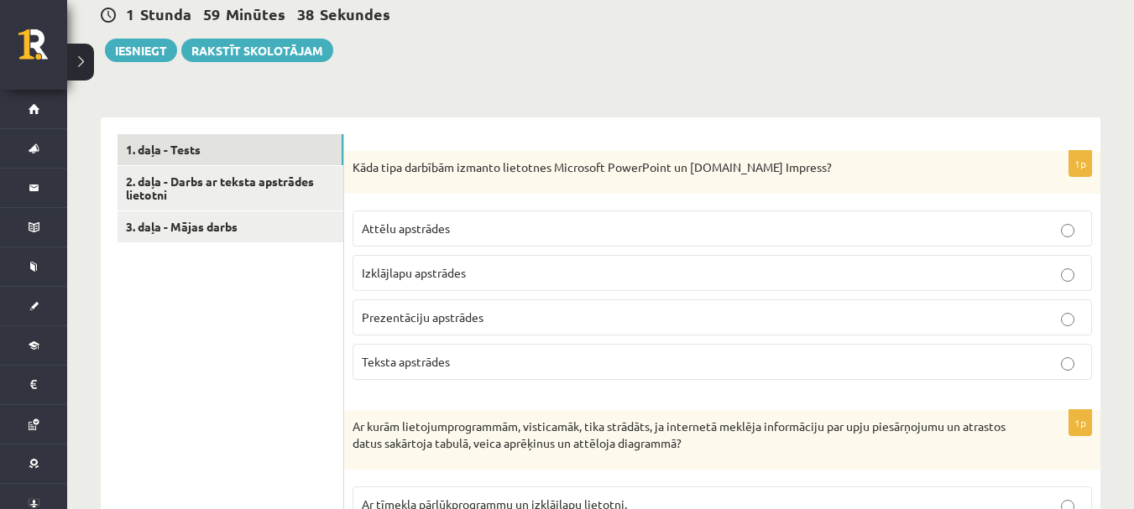
scroll to position [506, 0]
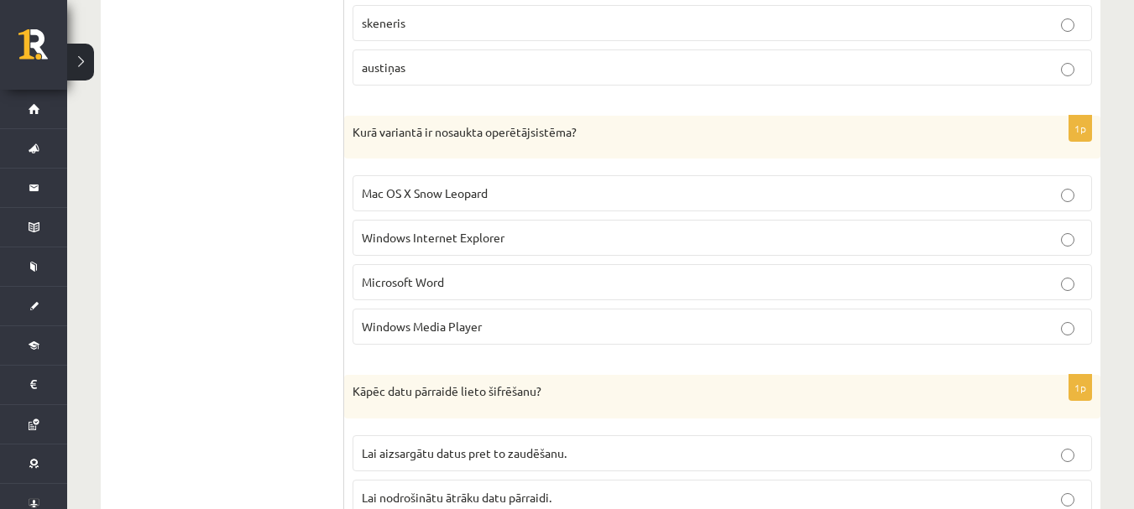
drag, startPoint x: 697, startPoint y: 125, endPoint x: 690, endPoint y: 129, distance: 8.6
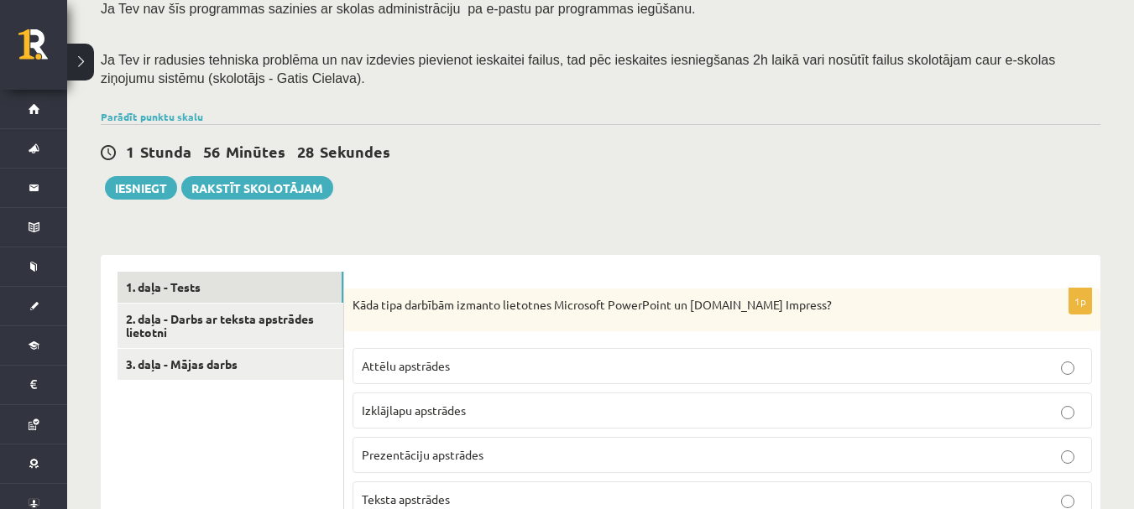
scroll to position [299, 0]
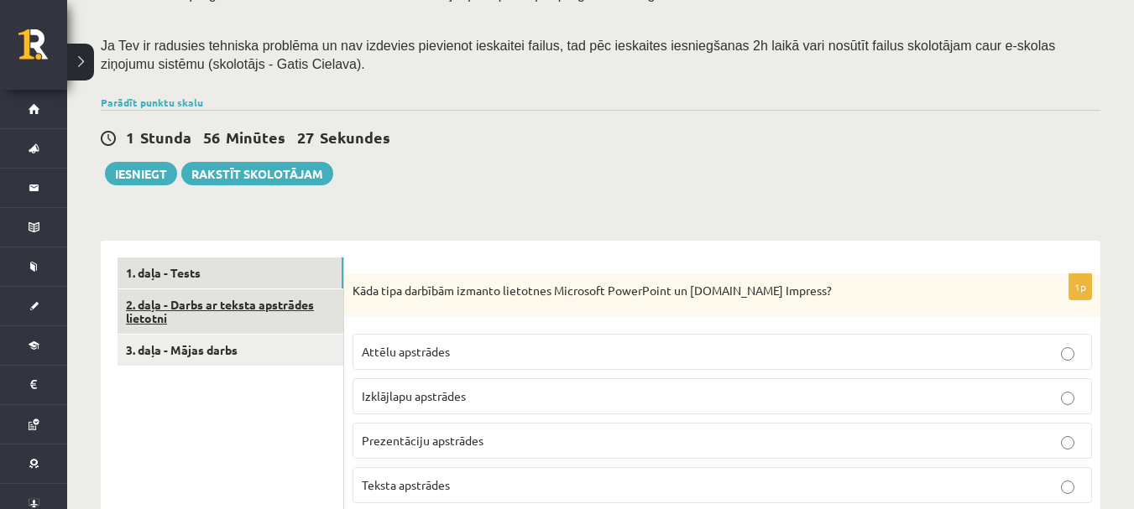
click at [195, 321] on link "2. daļa - Darbs ar teksta apstrādes lietotni" at bounding box center [230, 311] width 226 height 45
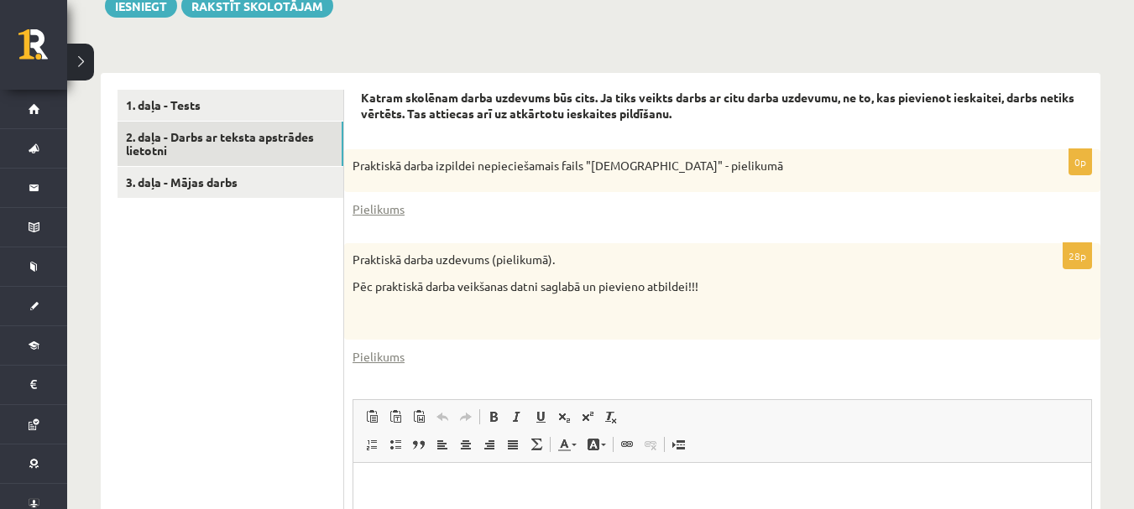
scroll to position [0, 0]
click at [367, 211] on link "Pielikums" at bounding box center [378, 210] width 52 height 18
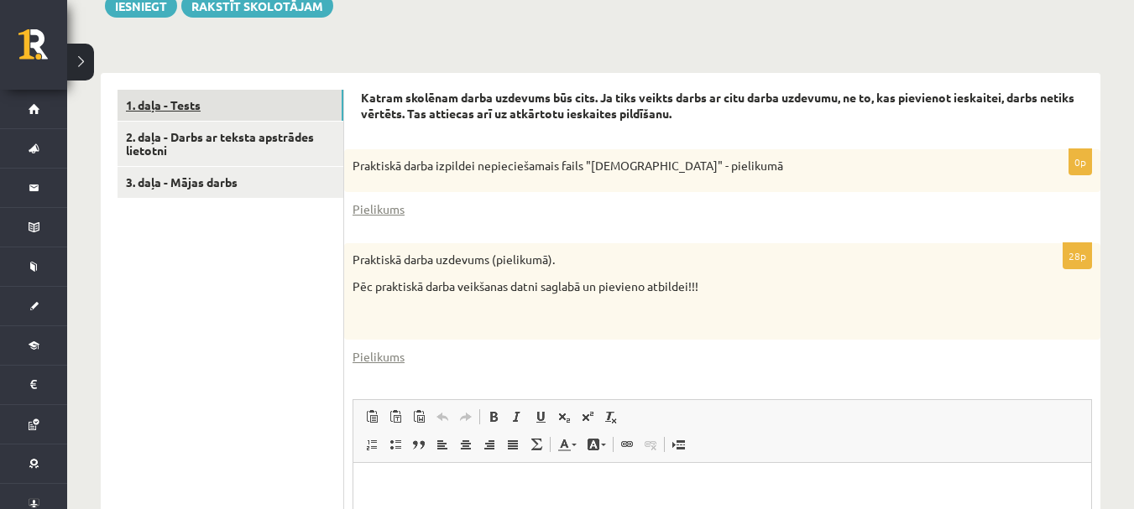
click at [220, 112] on link "1. daļa - Tests" at bounding box center [230, 105] width 226 height 31
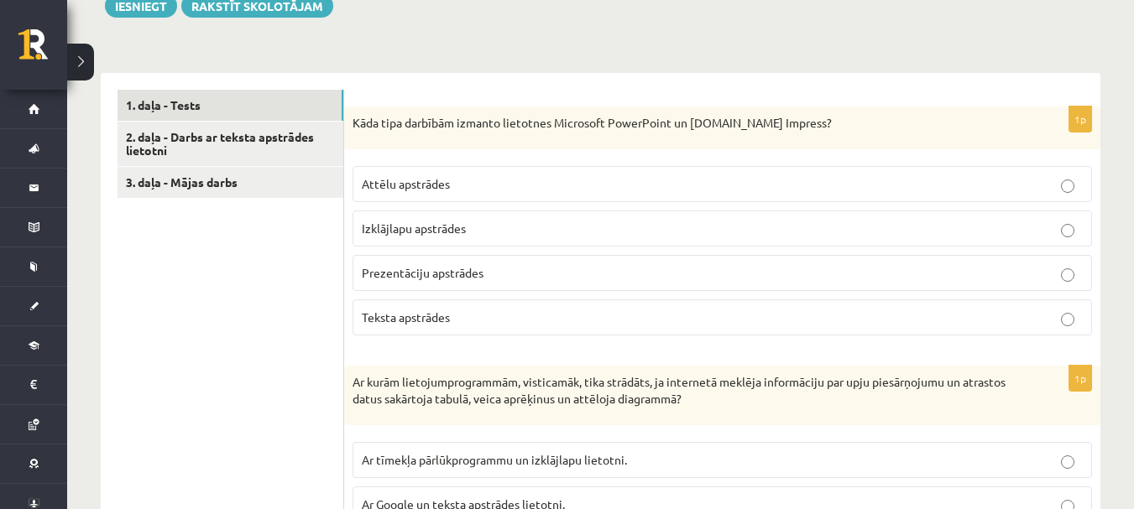
click at [539, 281] on p "Prezentāciju apstrādes" at bounding box center [722, 273] width 721 height 18
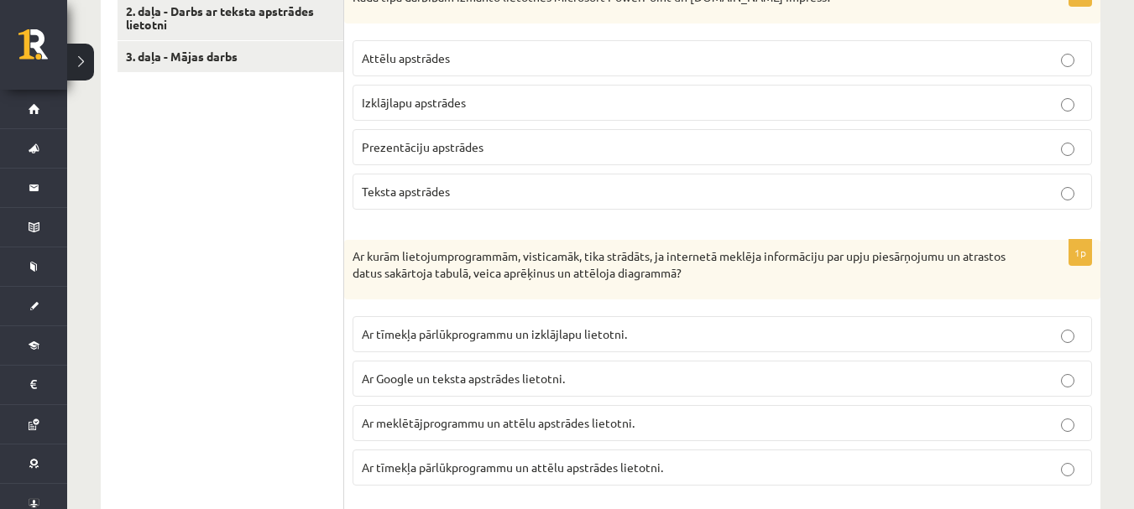
scroll to position [634, 0]
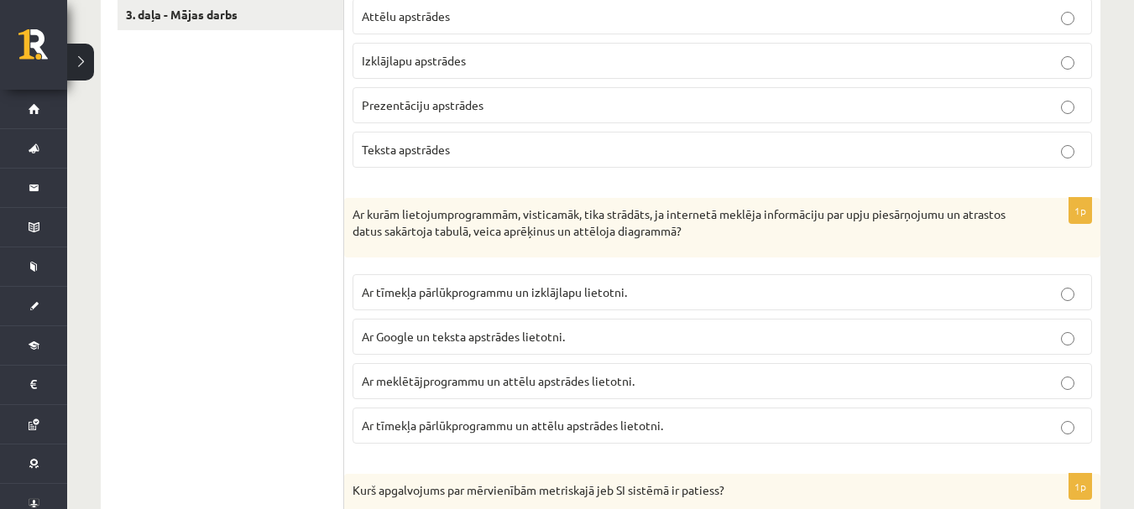
click at [441, 284] on label "Ar tīmekļa pārlūkprogrammu un izklājlapu lietotni." at bounding box center [721, 292] width 739 height 36
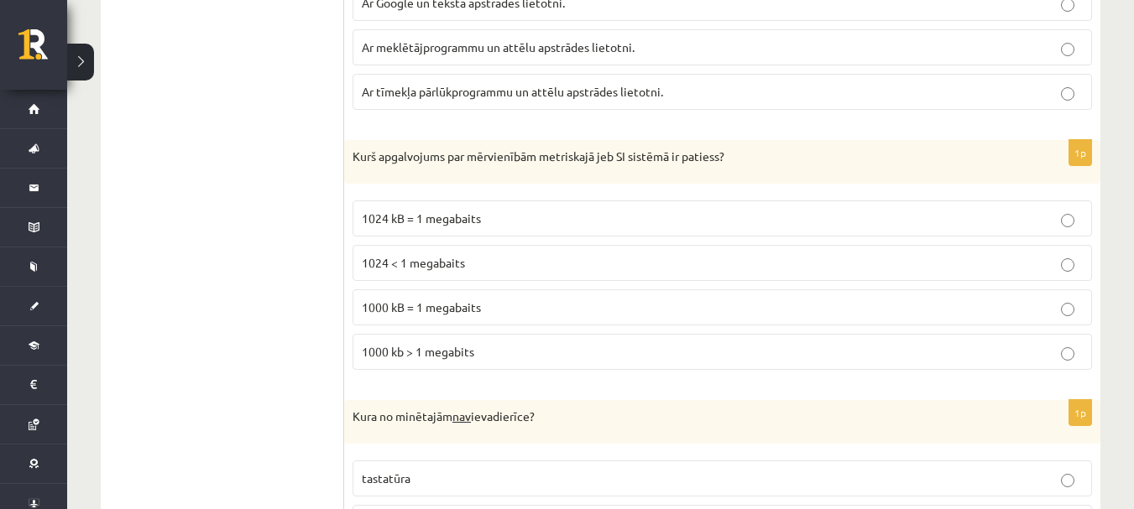
scroll to position [970, 0]
click at [445, 323] on label "1000 kB = 1 megabaits" at bounding box center [721, 306] width 739 height 36
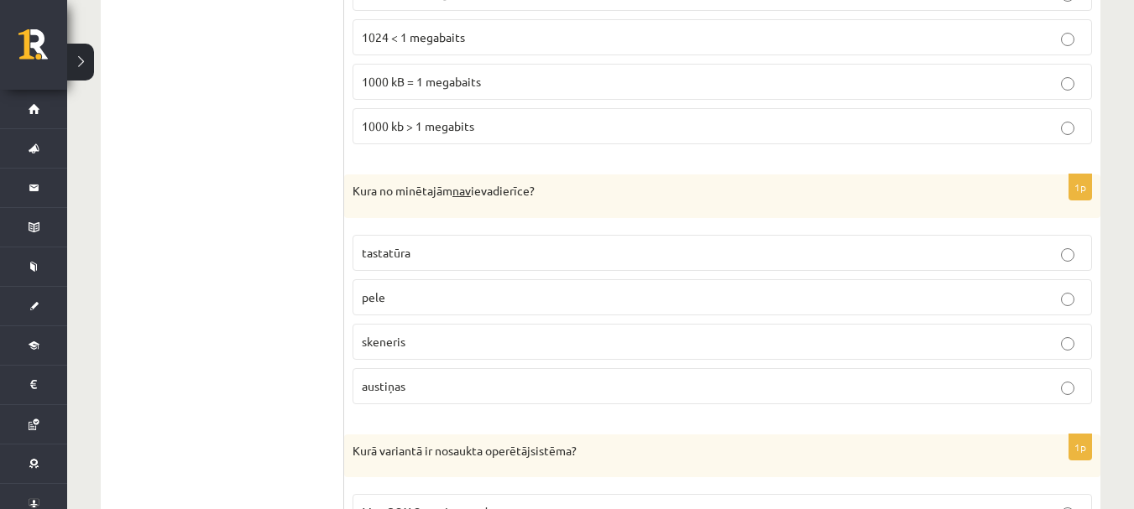
scroll to position [1222, 0]
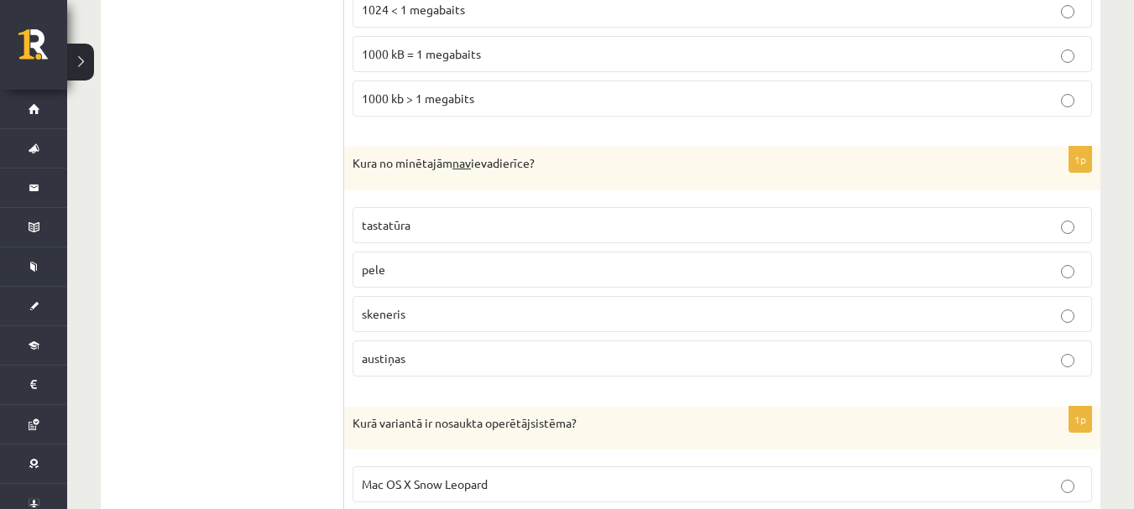
click at [460, 352] on p "austiņas" at bounding box center [722, 359] width 721 height 18
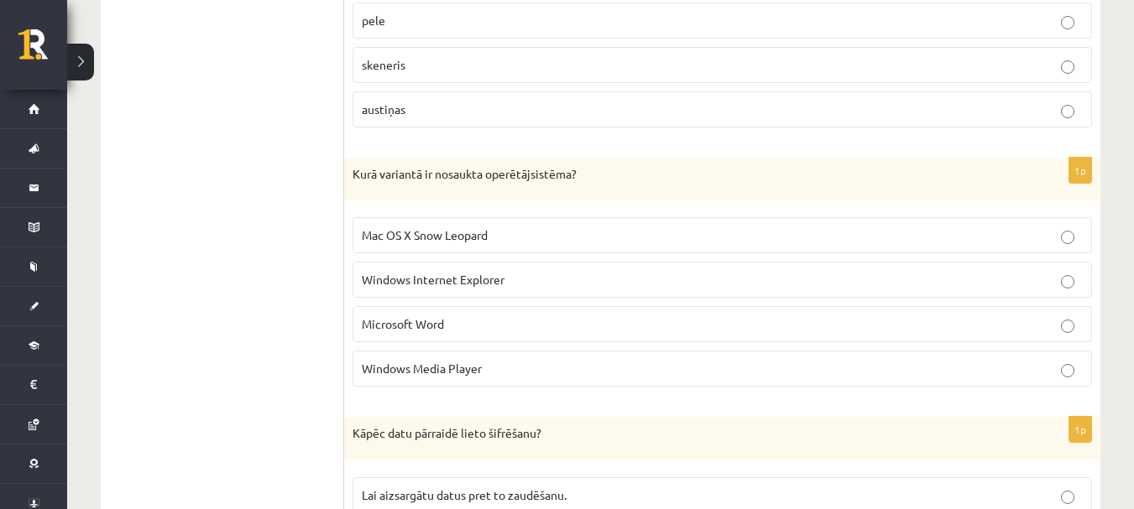
scroll to position [1557, 0]
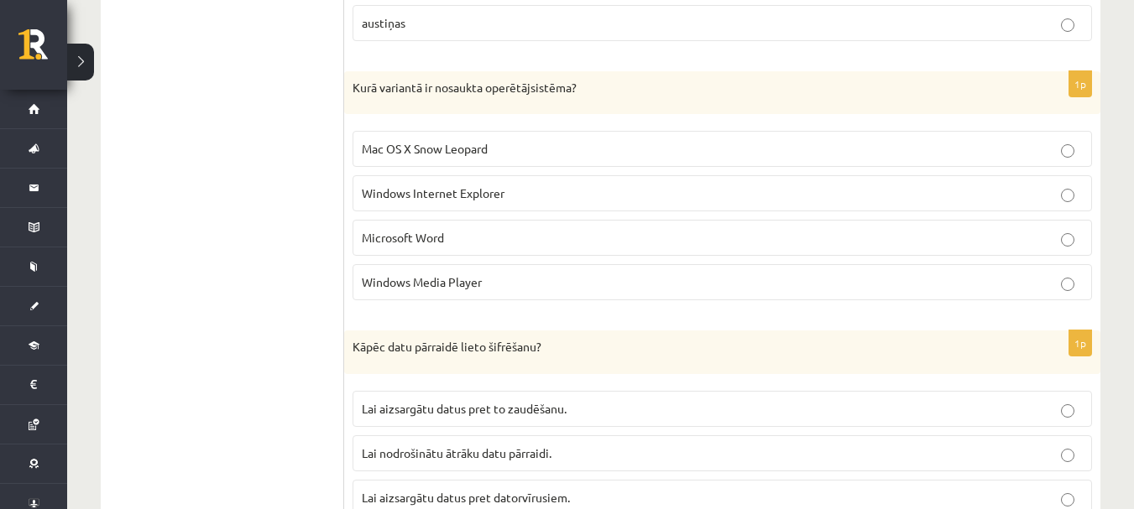
click at [397, 150] on span "Mac OS X Snow Leopard" at bounding box center [425, 148] width 126 height 15
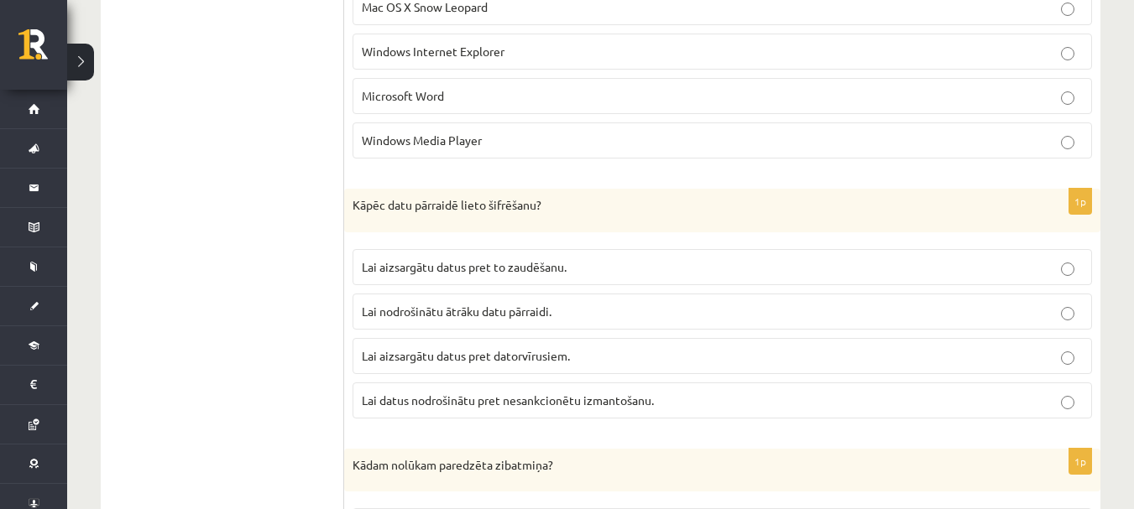
scroll to position [1725, 0]
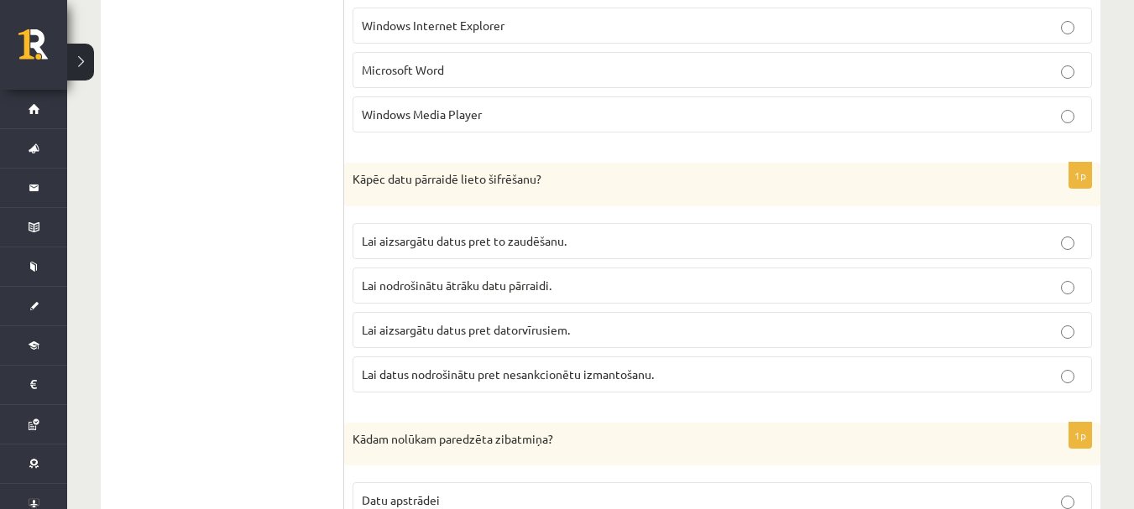
click at [491, 370] on span "Lai datus nodrošinātu pret nesankcionētu izmantošanu." at bounding box center [508, 374] width 292 height 15
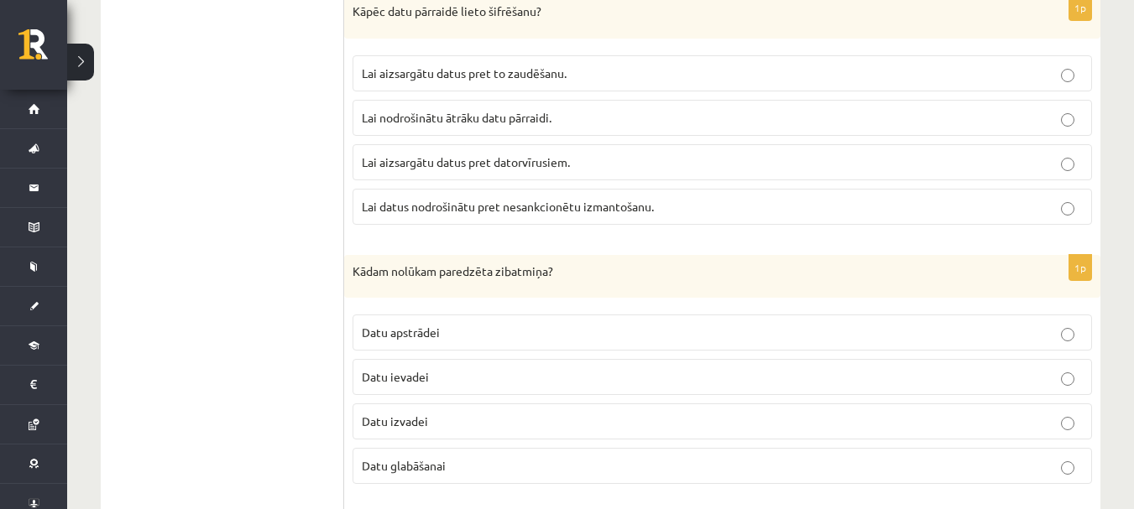
scroll to position [1977, 0]
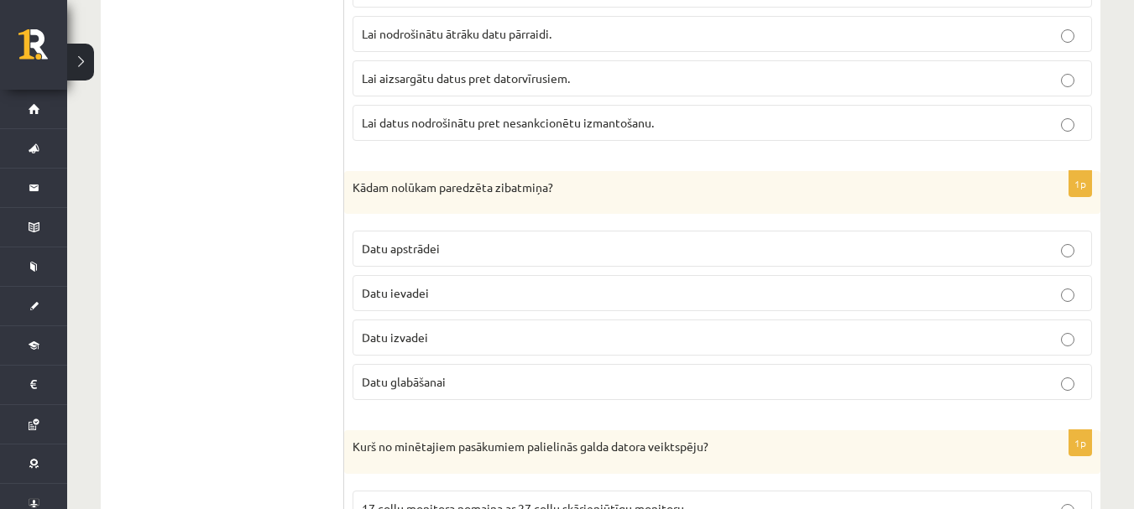
click at [444, 383] on span "Datu glabāšanai" at bounding box center [404, 381] width 84 height 15
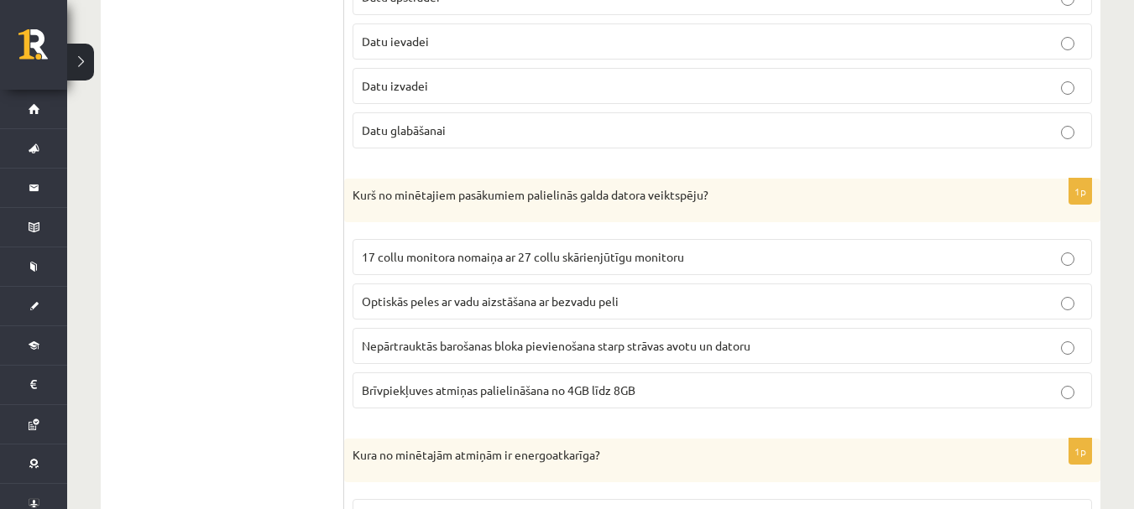
scroll to position [2313, 0]
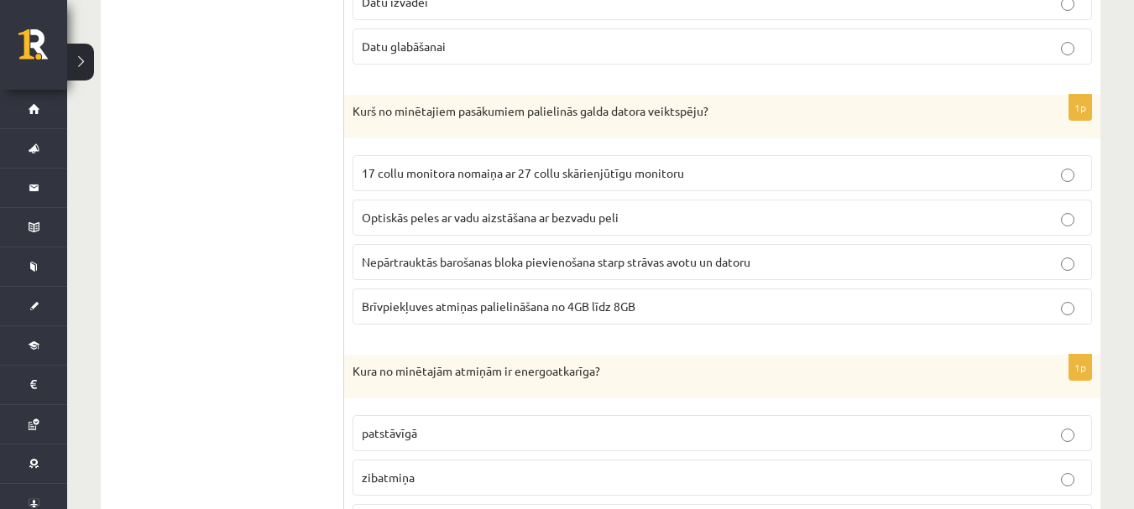
click at [465, 316] on p "Brīvpiekļuves atmiņas palielināšana no 4GB līdz 8GB" at bounding box center [722, 307] width 721 height 18
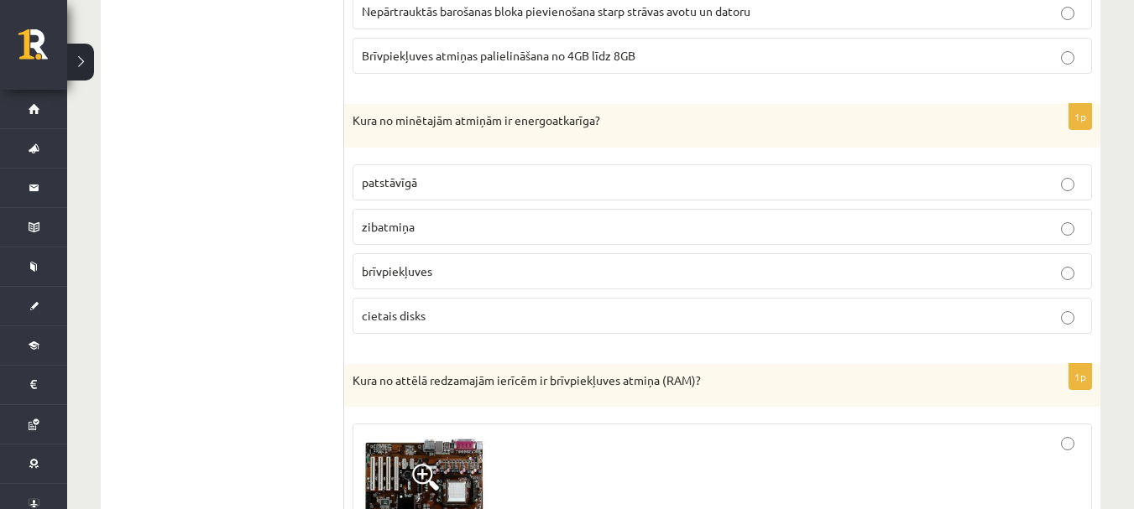
scroll to position [2564, 0]
click at [462, 274] on p "brīvpiekļuves" at bounding box center [722, 271] width 721 height 18
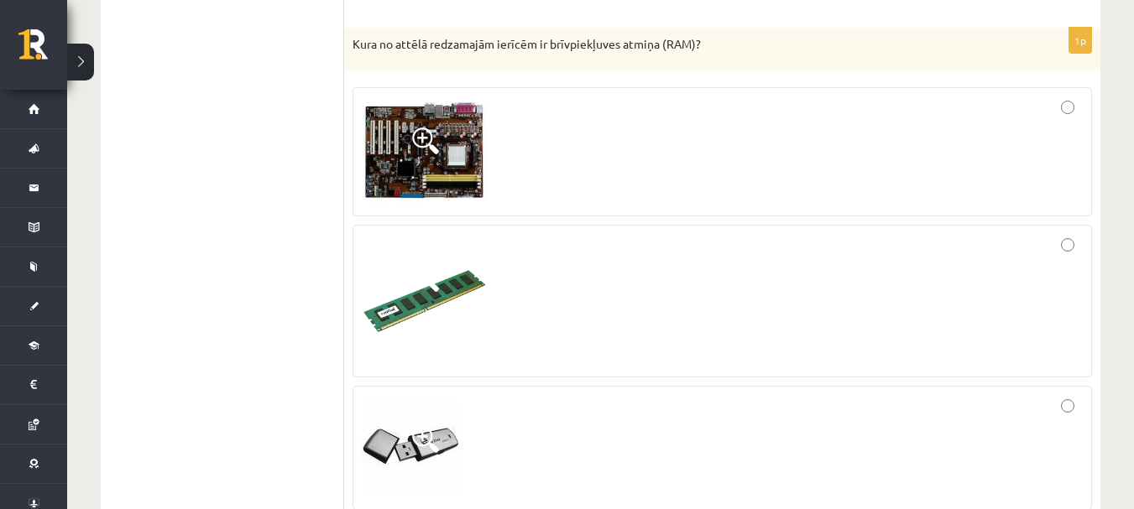
scroll to position [2984, 0]
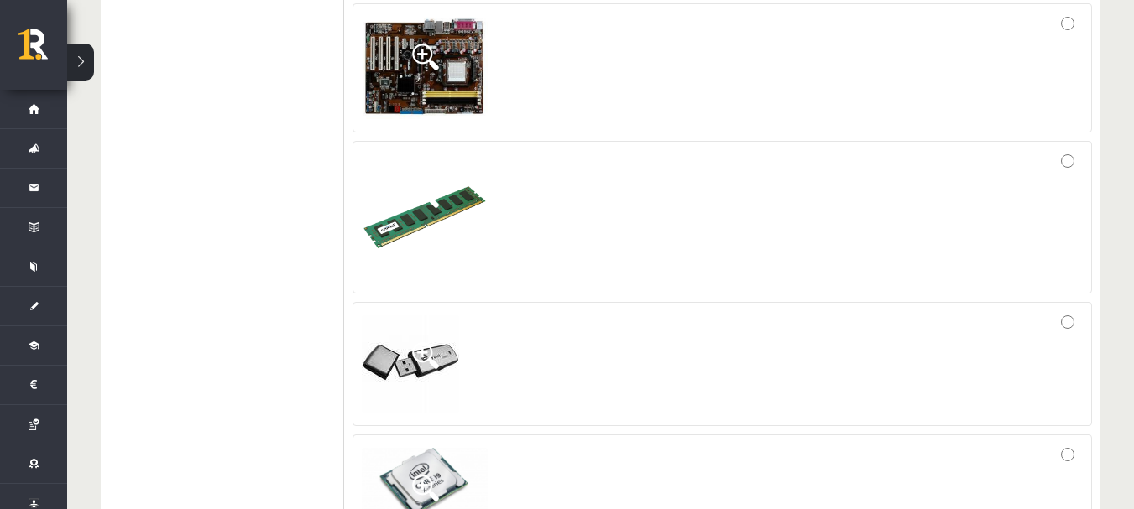
click at [548, 110] on div at bounding box center [722, 68] width 721 height 111
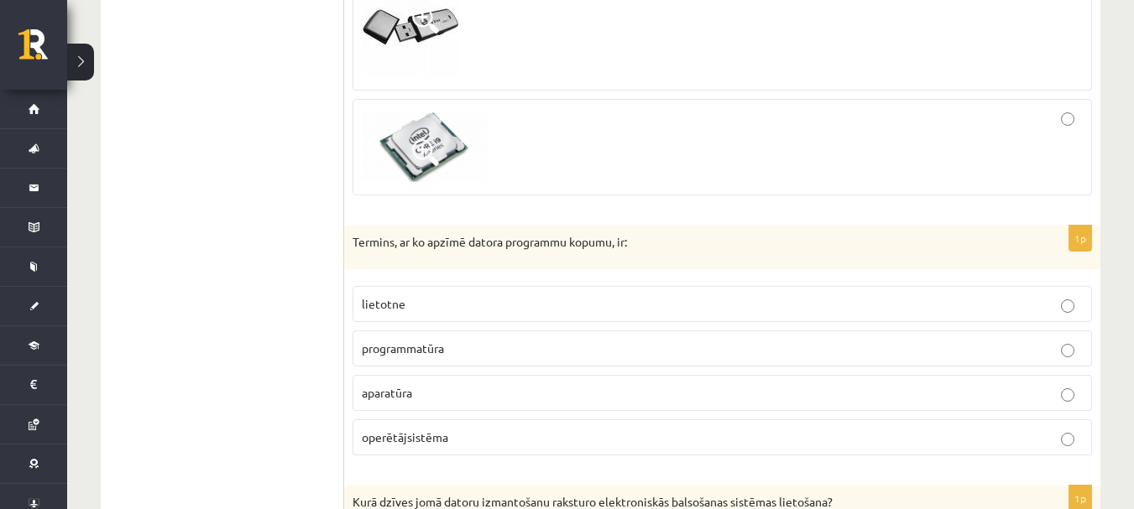
scroll to position [3404, 0]
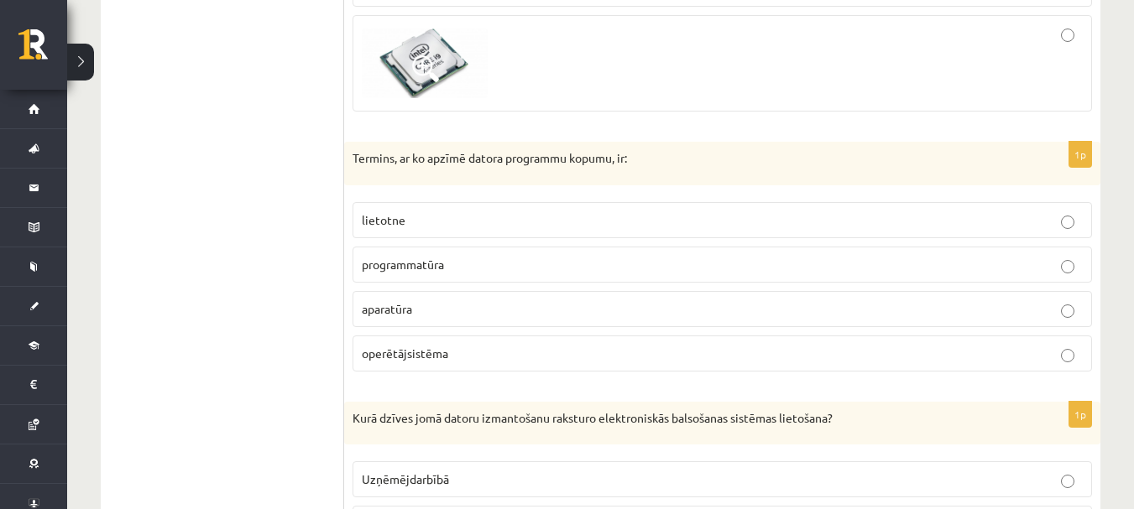
click at [513, 261] on p "programmatūra" at bounding box center [722, 265] width 721 height 18
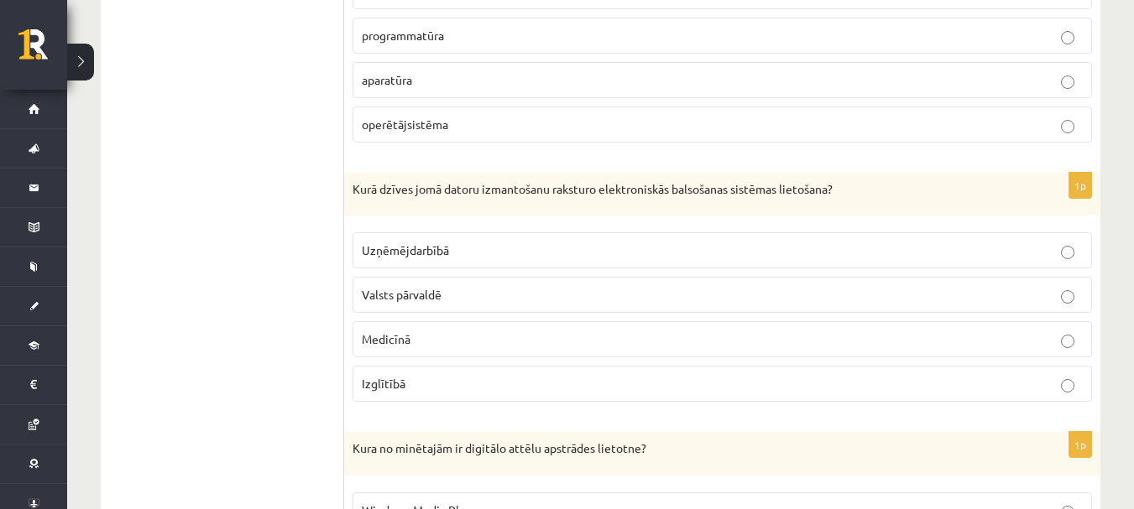
scroll to position [3655, 0]
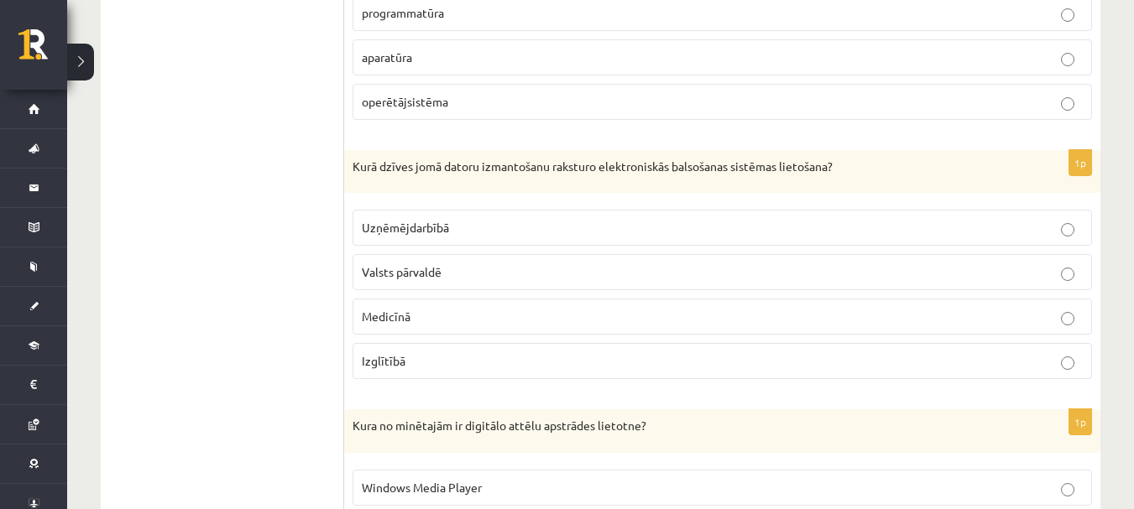
click at [473, 271] on p "Valsts pārvaldē" at bounding box center [722, 272] width 721 height 18
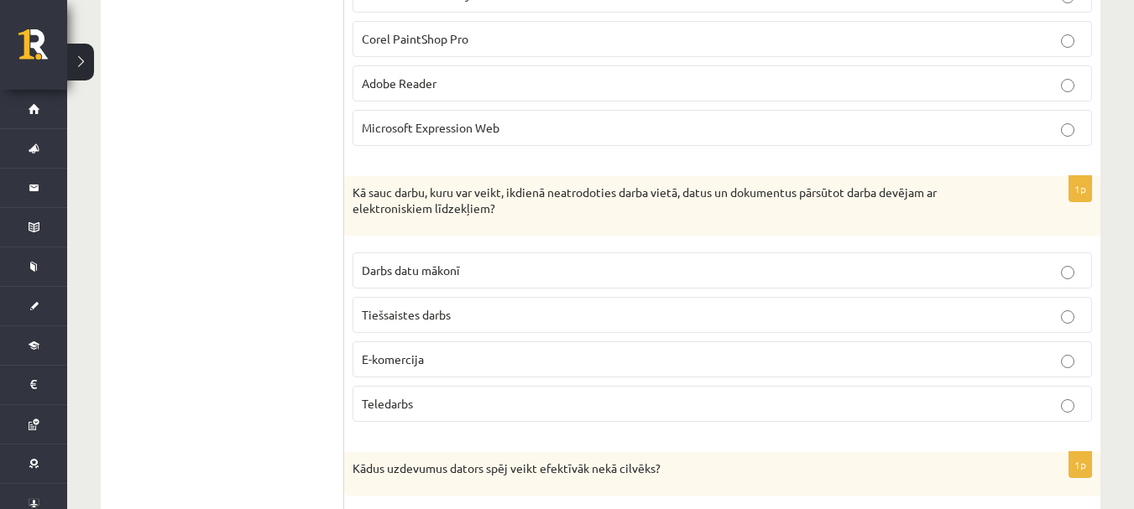
scroll to position [4159, 0]
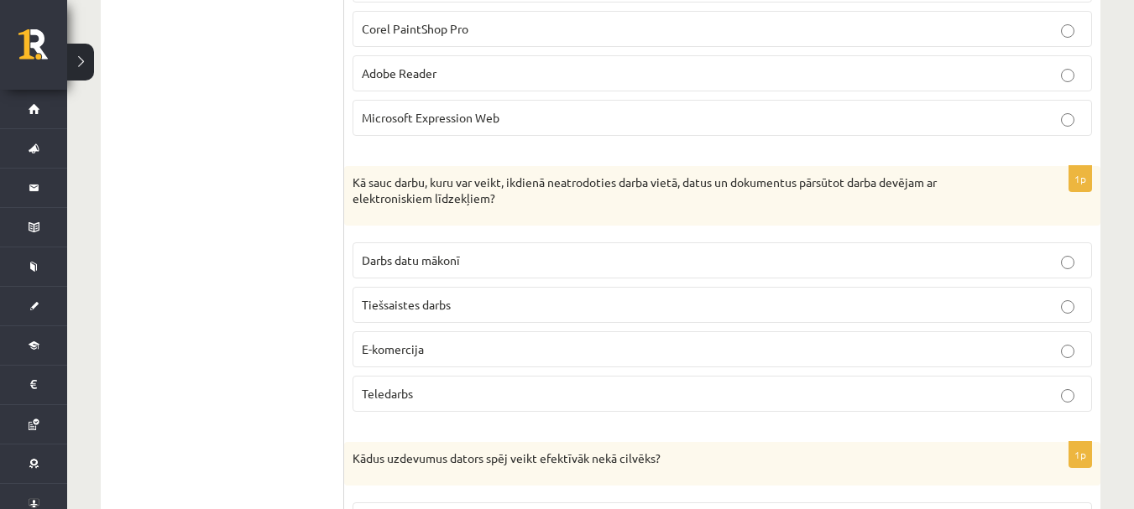
click at [456, 392] on p "Teledarbs" at bounding box center [722, 394] width 721 height 18
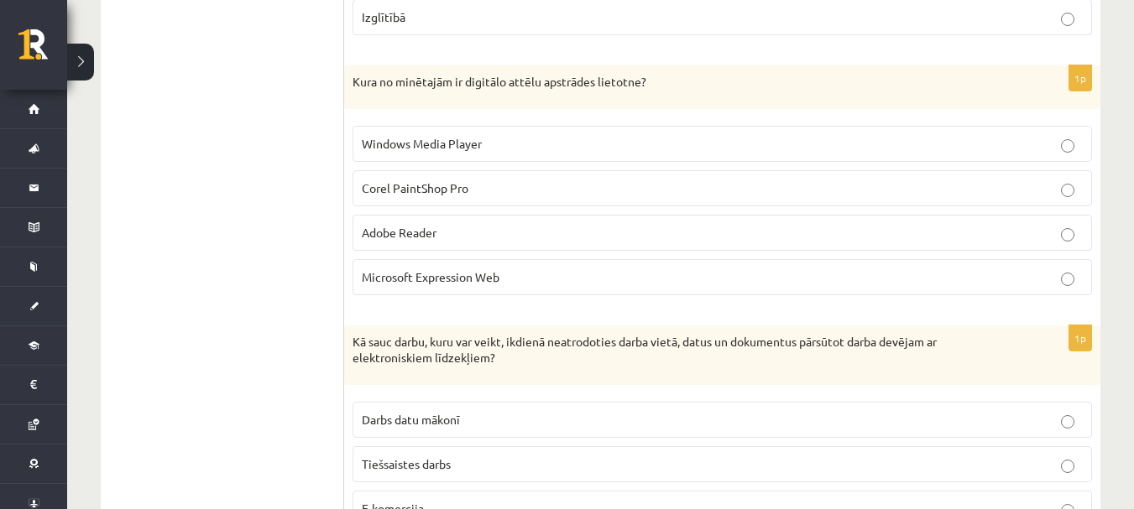
scroll to position [3991, 0]
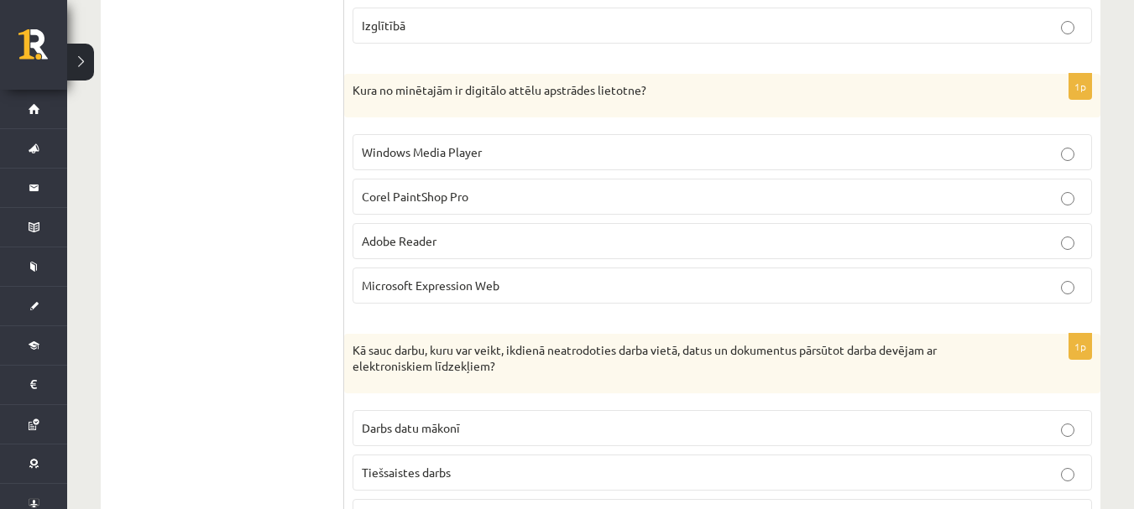
click at [458, 200] on span "Corel PaintShop Pro" at bounding box center [415, 196] width 107 height 15
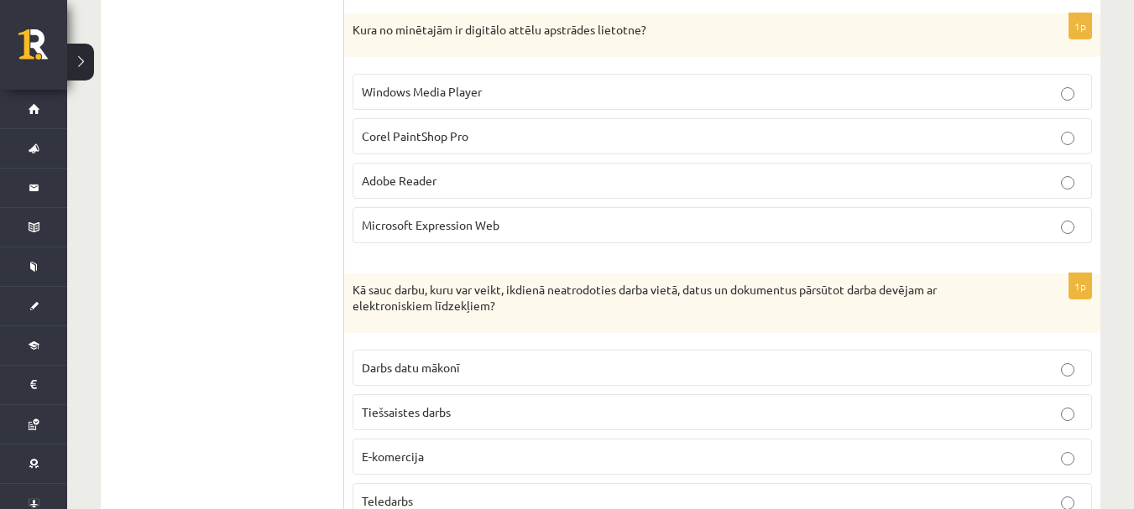
scroll to position [4327, 0]
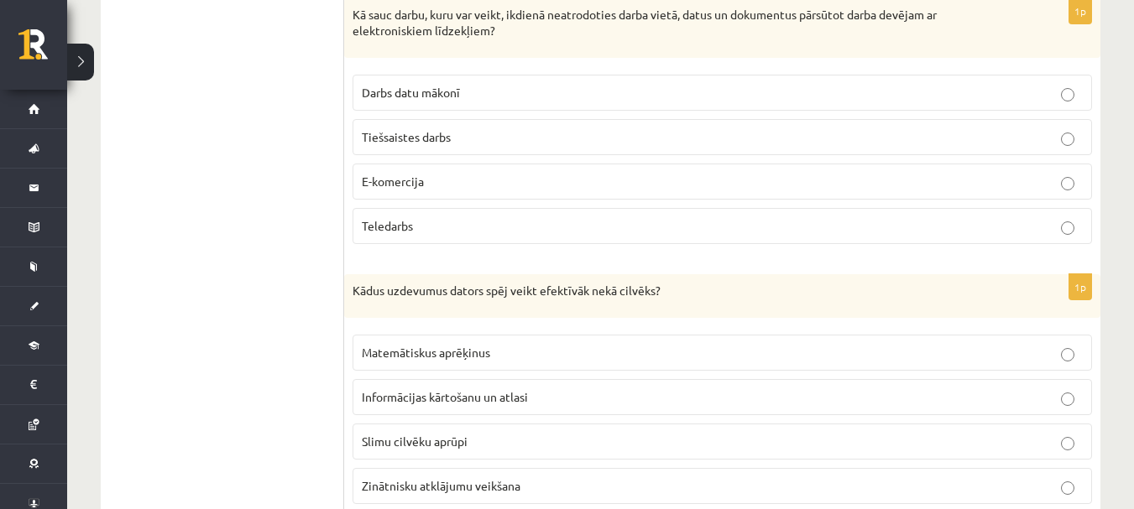
click at [446, 360] on p "Matemātiskus aprēķinus" at bounding box center [722, 353] width 721 height 18
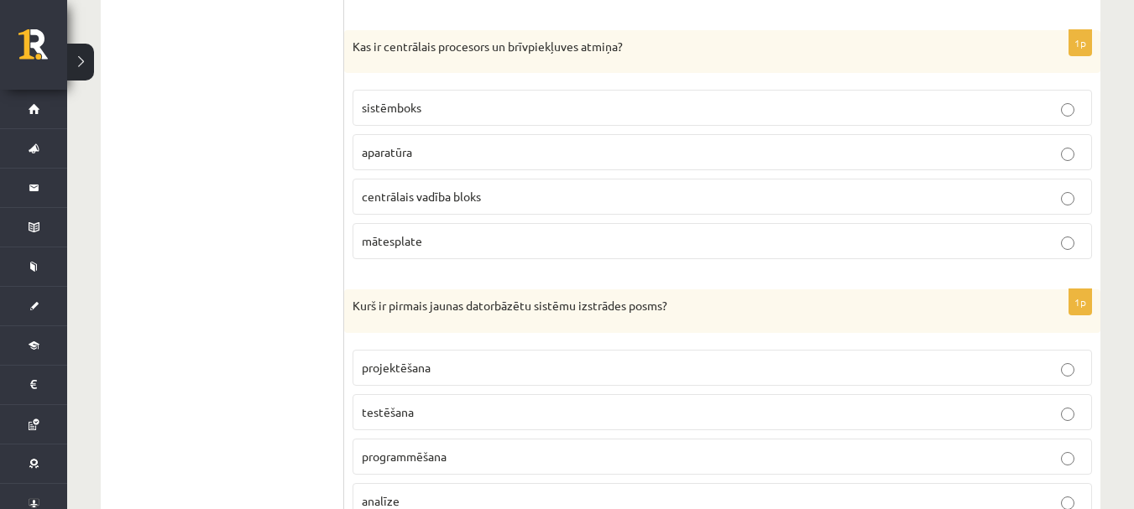
scroll to position [4830, 0]
click at [519, 154] on p "aparatūra" at bounding box center [722, 153] width 721 height 18
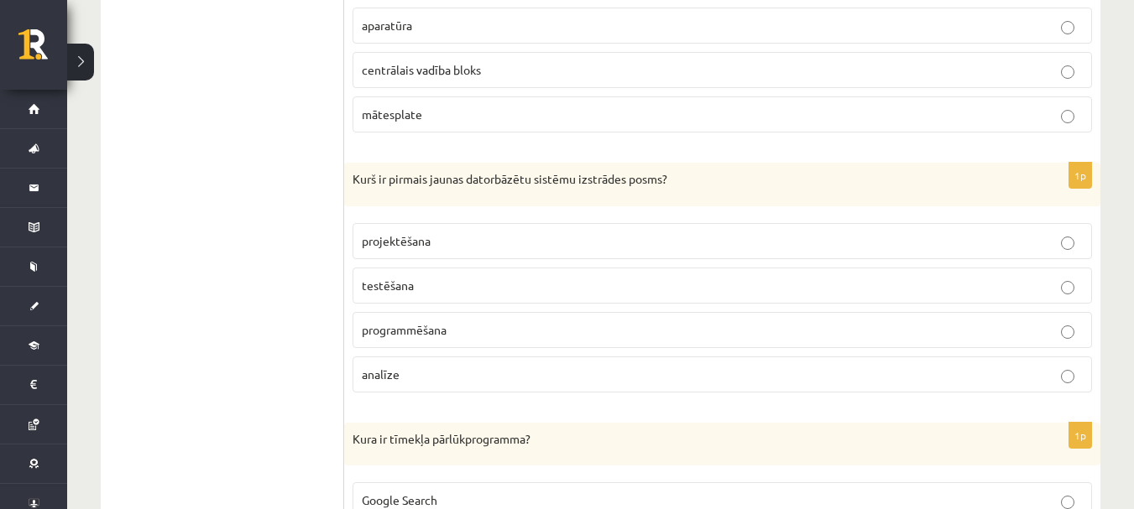
scroll to position [4998, 0]
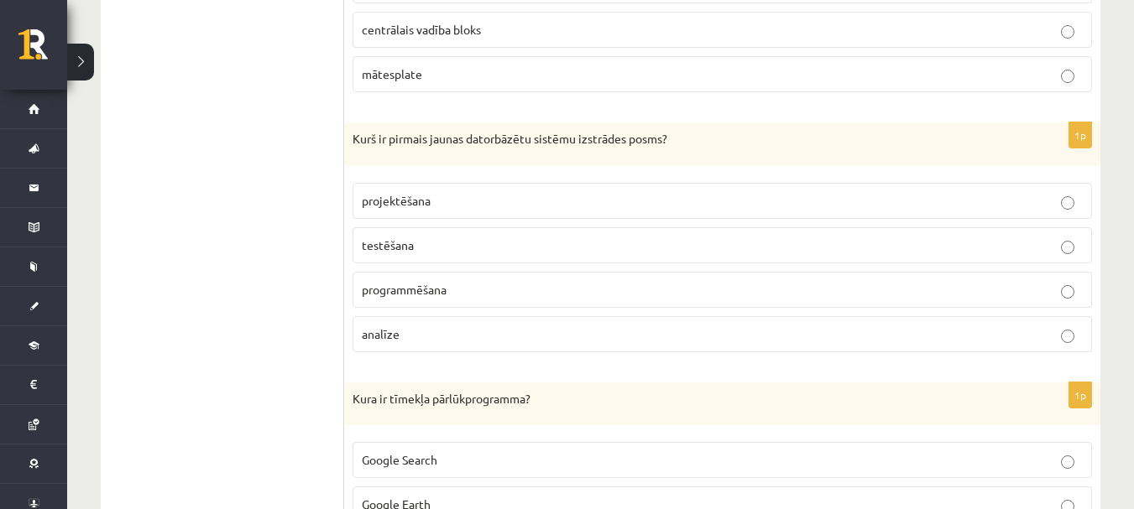
click at [537, 331] on p "analīze" at bounding box center [722, 335] width 721 height 18
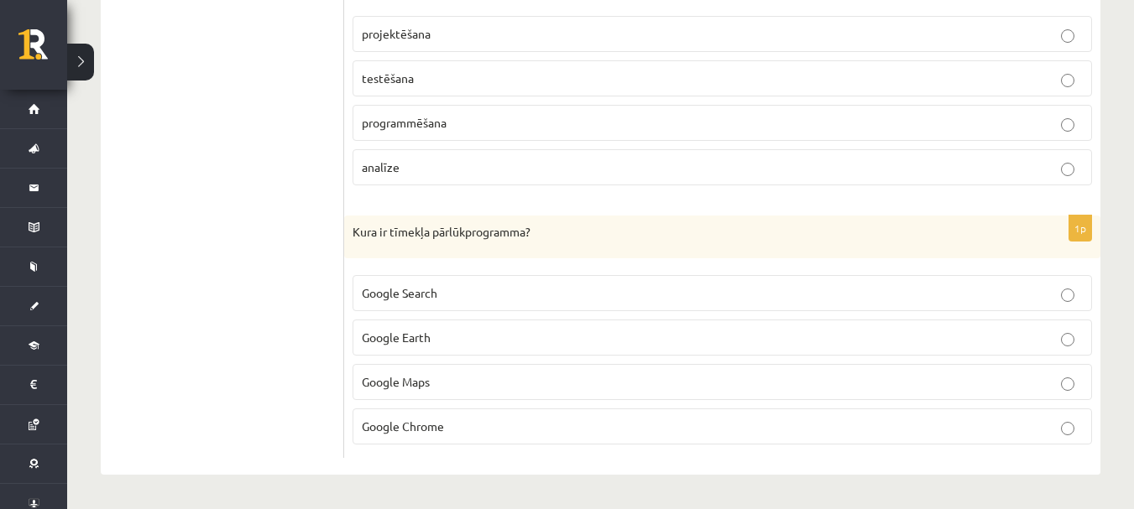
click at [514, 418] on p "Google Chrome" at bounding box center [722, 427] width 721 height 18
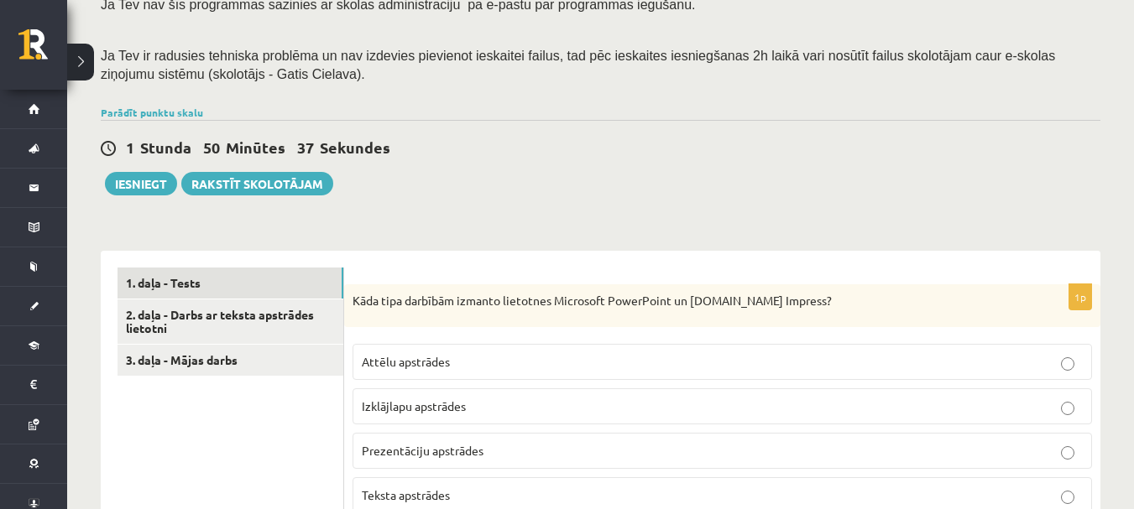
scroll to position [299, 0]
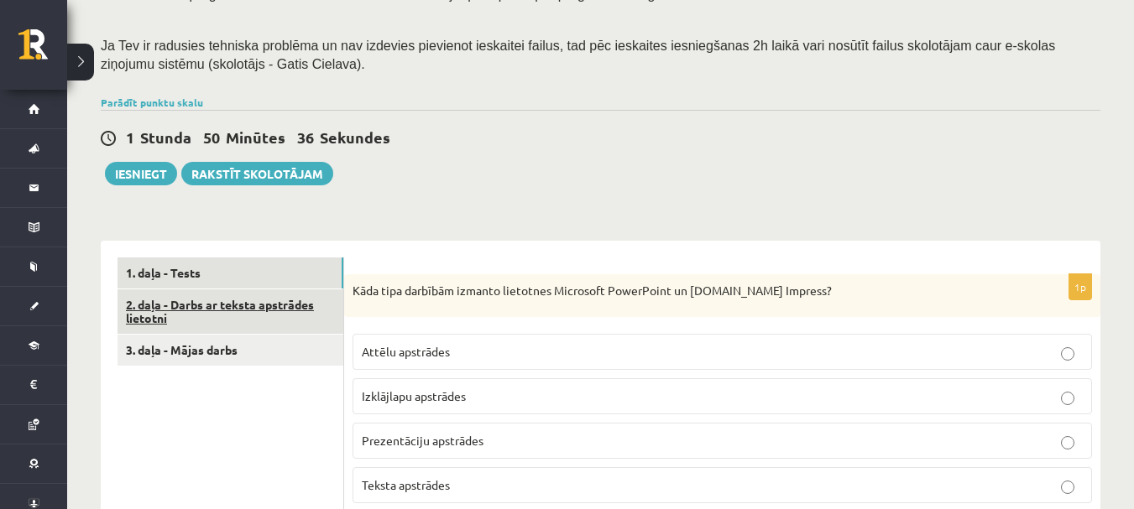
click at [239, 315] on link "2. daļa - Darbs ar teksta apstrādes lietotni" at bounding box center [230, 311] width 226 height 45
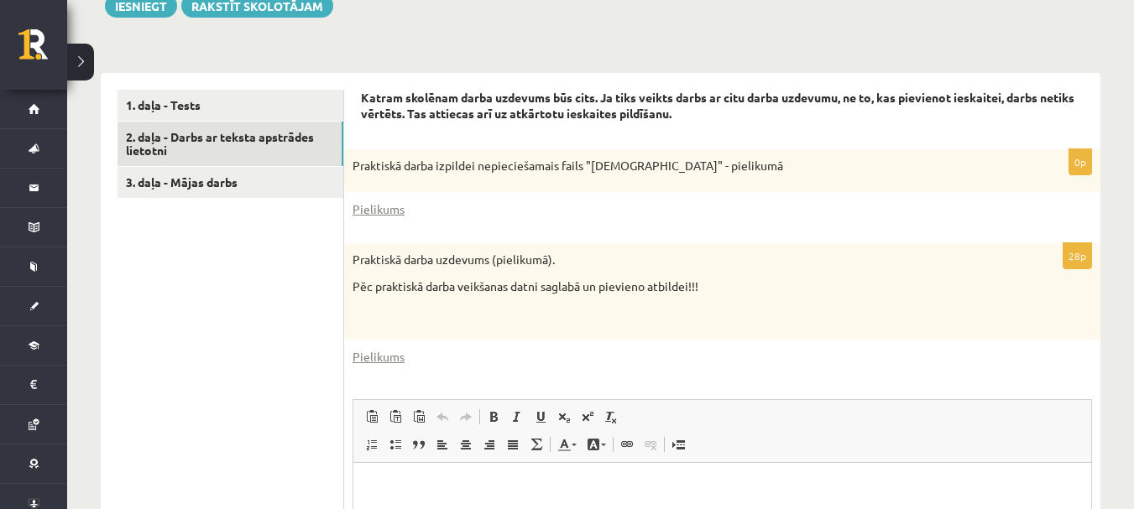
scroll to position [0, 0]
click at [378, 353] on link "Pielikums" at bounding box center [378, 357] width 52 height 18
click at [373, 359] on link "Pielikums" at bounding box center [378, 357] width 52 height 18
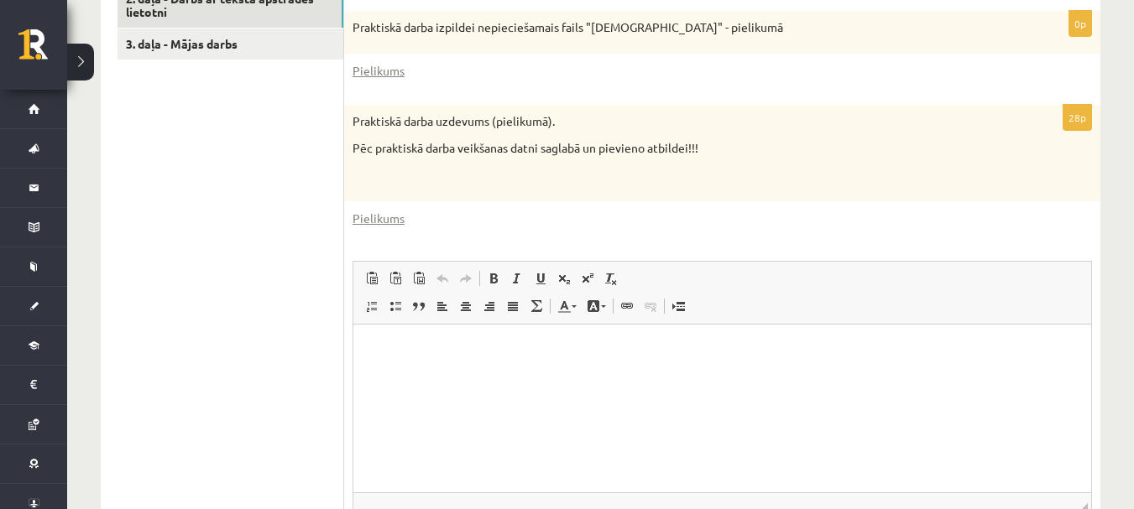
scroll to position [634, 0]
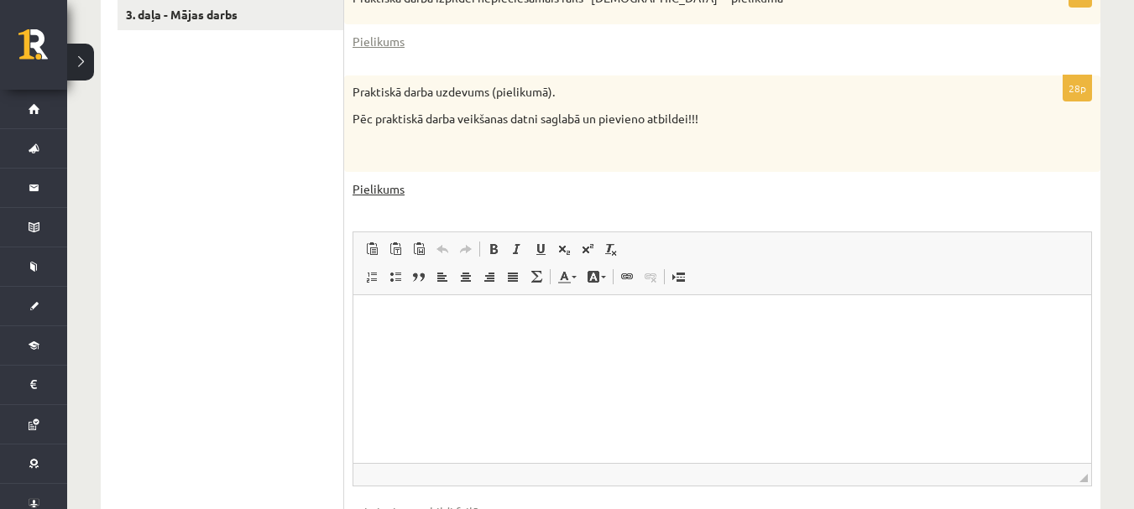
click at [369, 187] on link "Pielikums" at bounding box center [378, 189] width 52 height 18
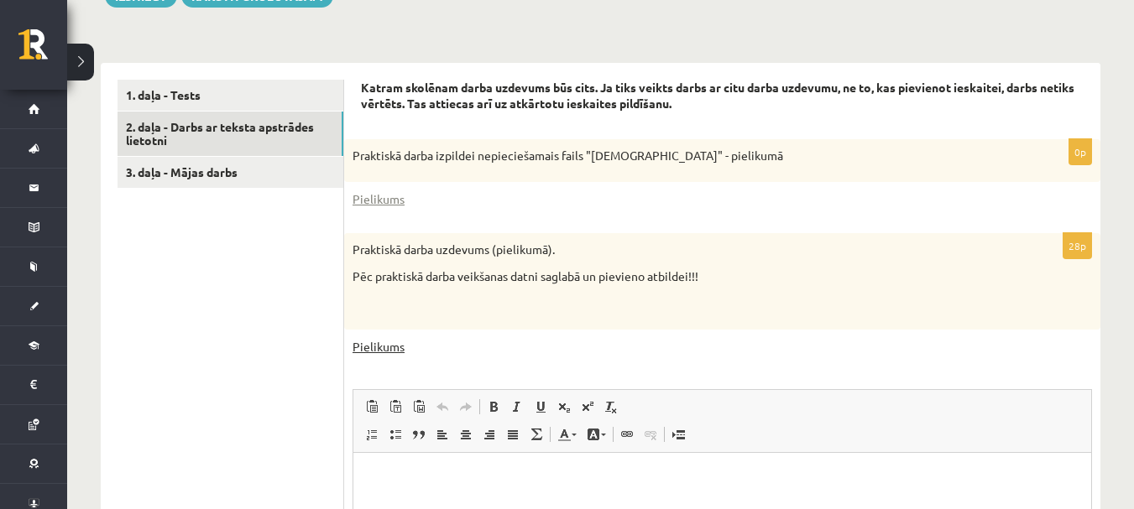
scroll to position [467, 0]
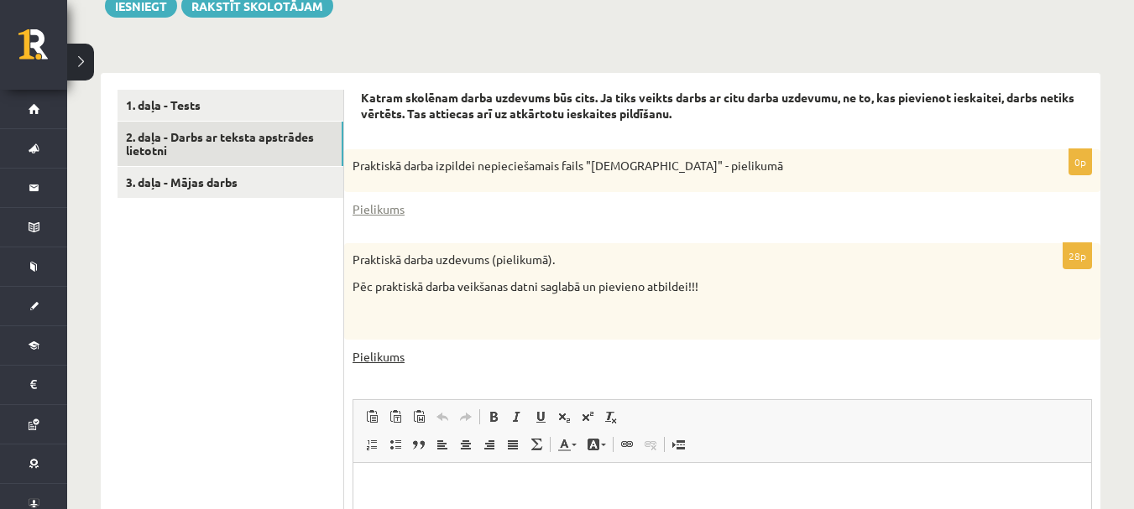
click at [364, 352] on link "Pielikums" at bounding box center [378, 357] width 52 height 18
click at [364, 348] on div "28p Praktiskā darba uzdevums (pielikumā). Pēc praktiskā darba veikšanas datni s…" at bounding box center [722, 495] width 756 height 505
click at [355, 352] on link "Pielikums" at bounding box center [378, 357] width 52 height 18
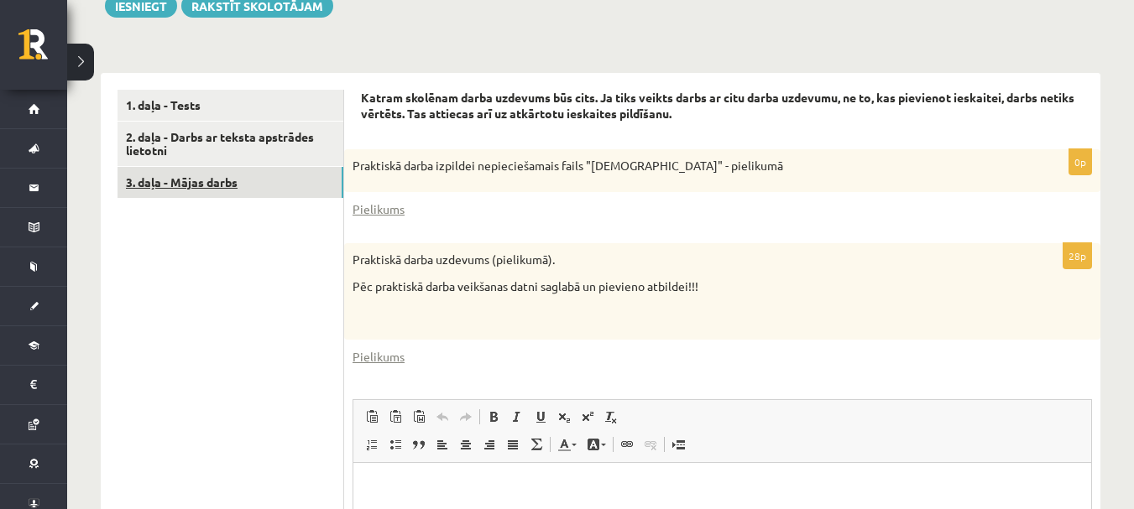
click at [201, 179] on link "3. daļa - Mājas darbs" at bounding box center [230, 182] width 226 height 31
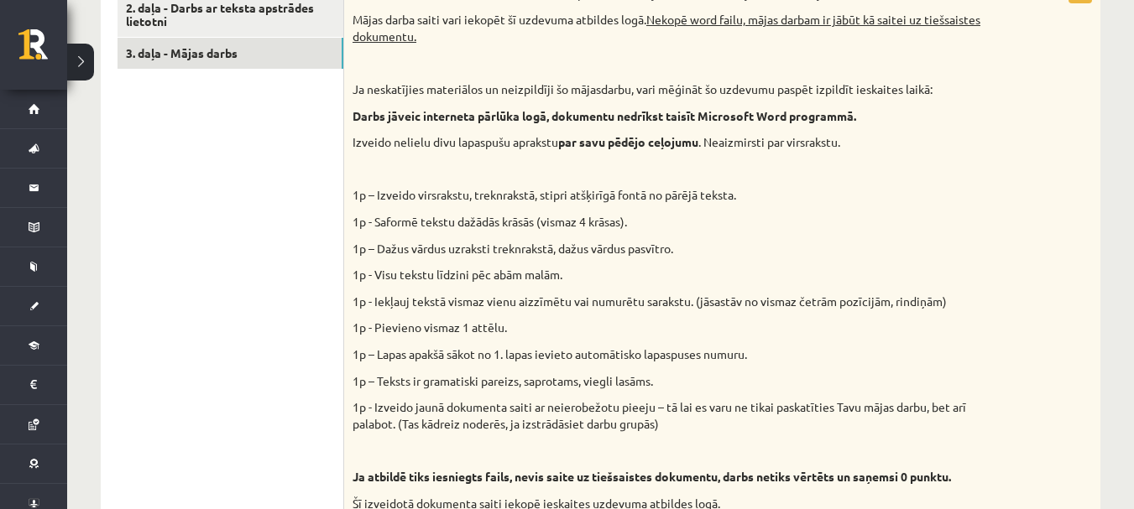
scroll to position [634, 0]
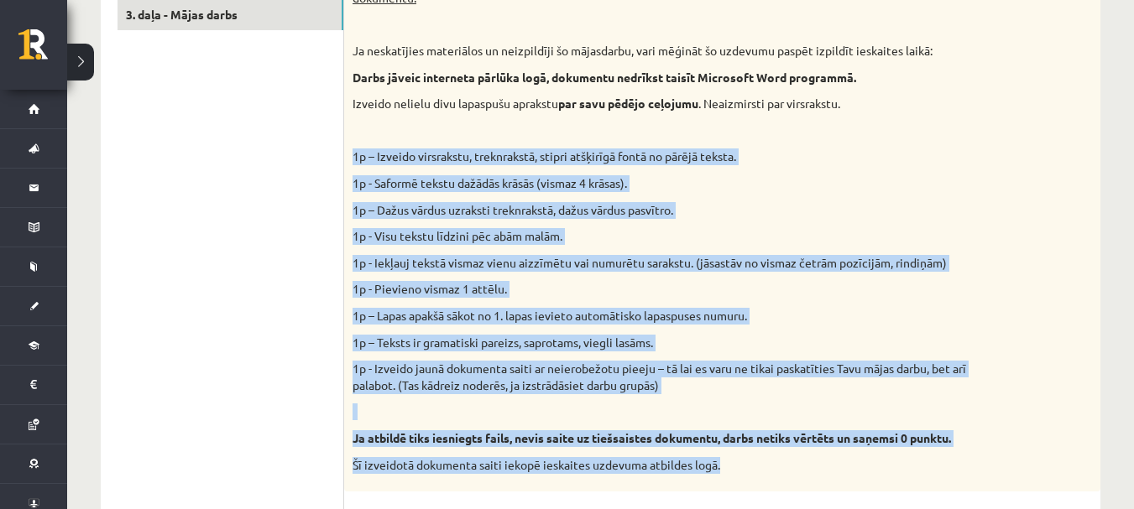
drag, startPoint x: 351, startPoint y: 159, endPoint x: 854, endPoint y: 466, distance: 589.3
click at [854, 466] on div "Vidusskolas 1.ieskaites mācību materiālos punktā 3.26 bija norādīts ka būs jāie…" at bounding box center [722, 215] width 756 height 553
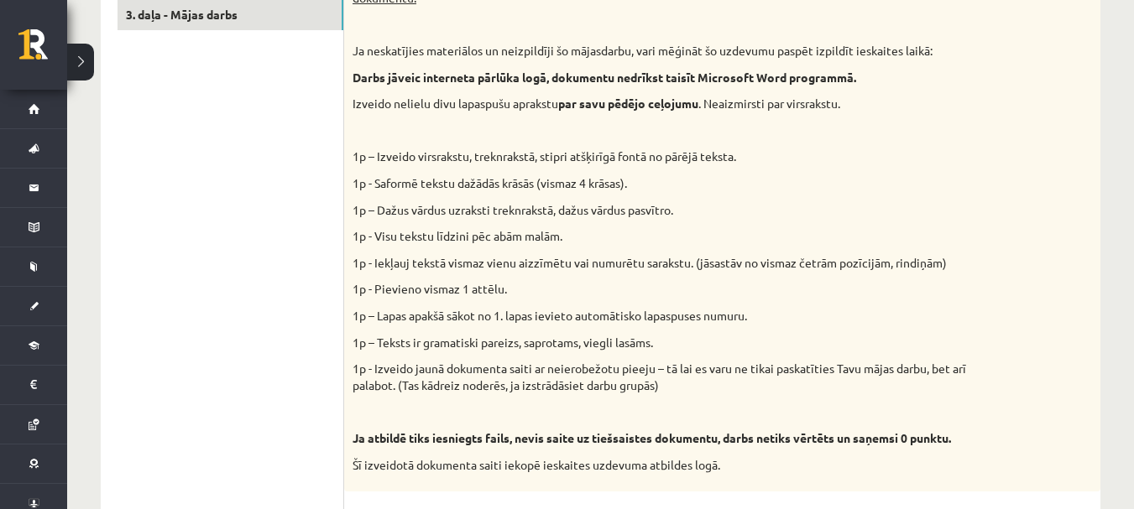
click at [940, 139] on p at bounding box center [679, 131] width 655 height 17
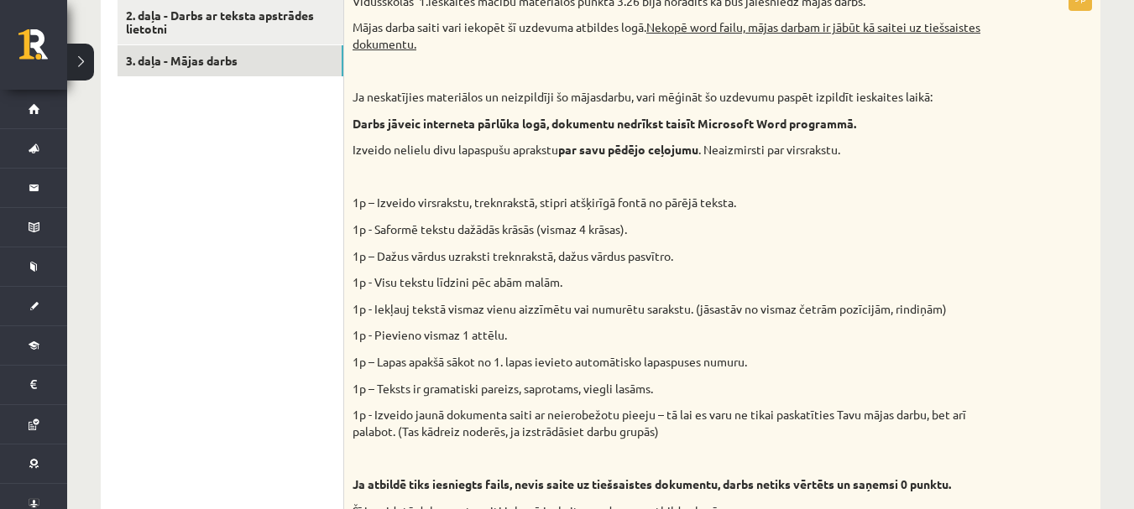
scroll to position [632, 0]
